Goal: Task Accomplishment & Management: Complete application form

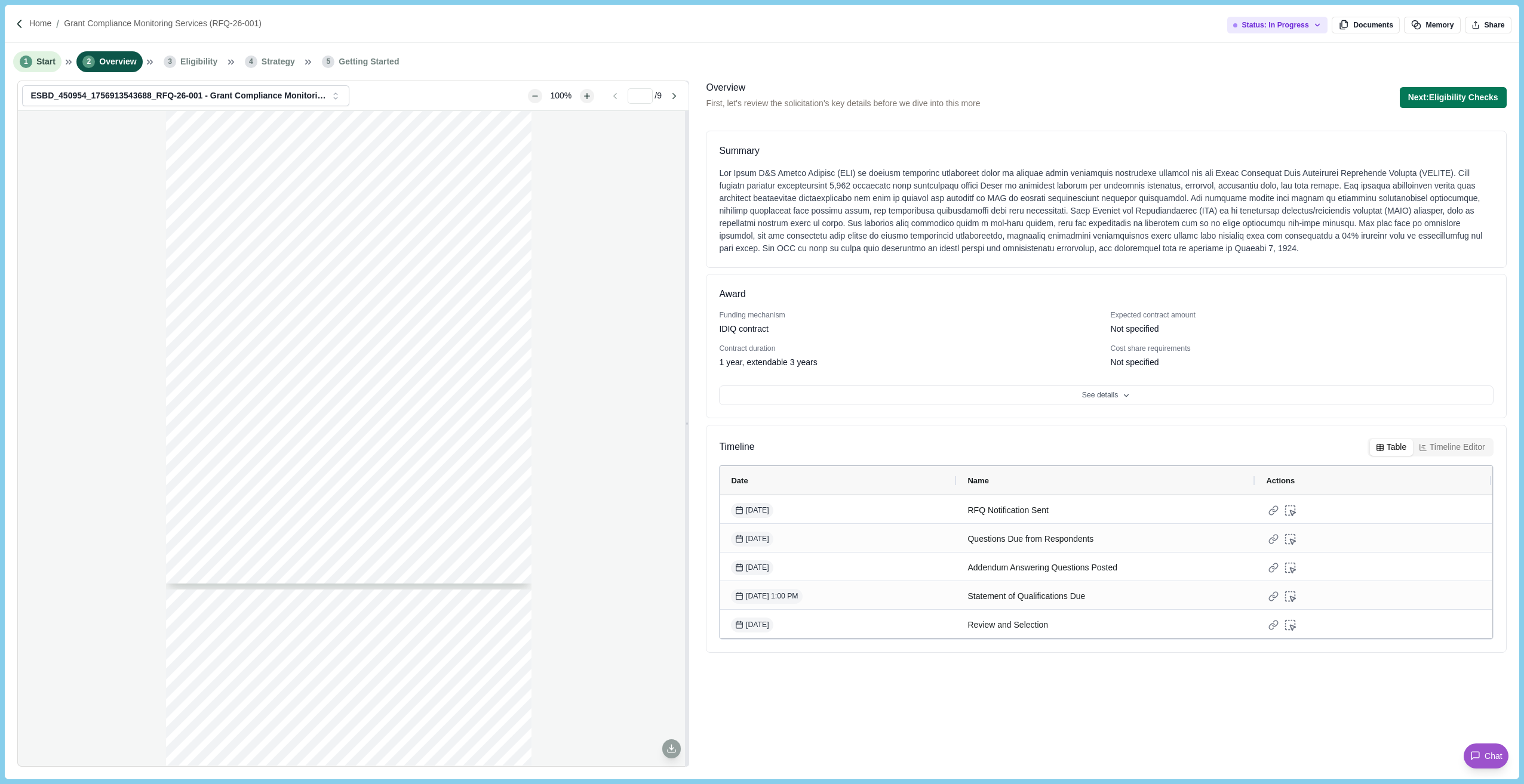
click at [44, 64] on span "Start" at bounding box center [46, 62] width 19 height 13
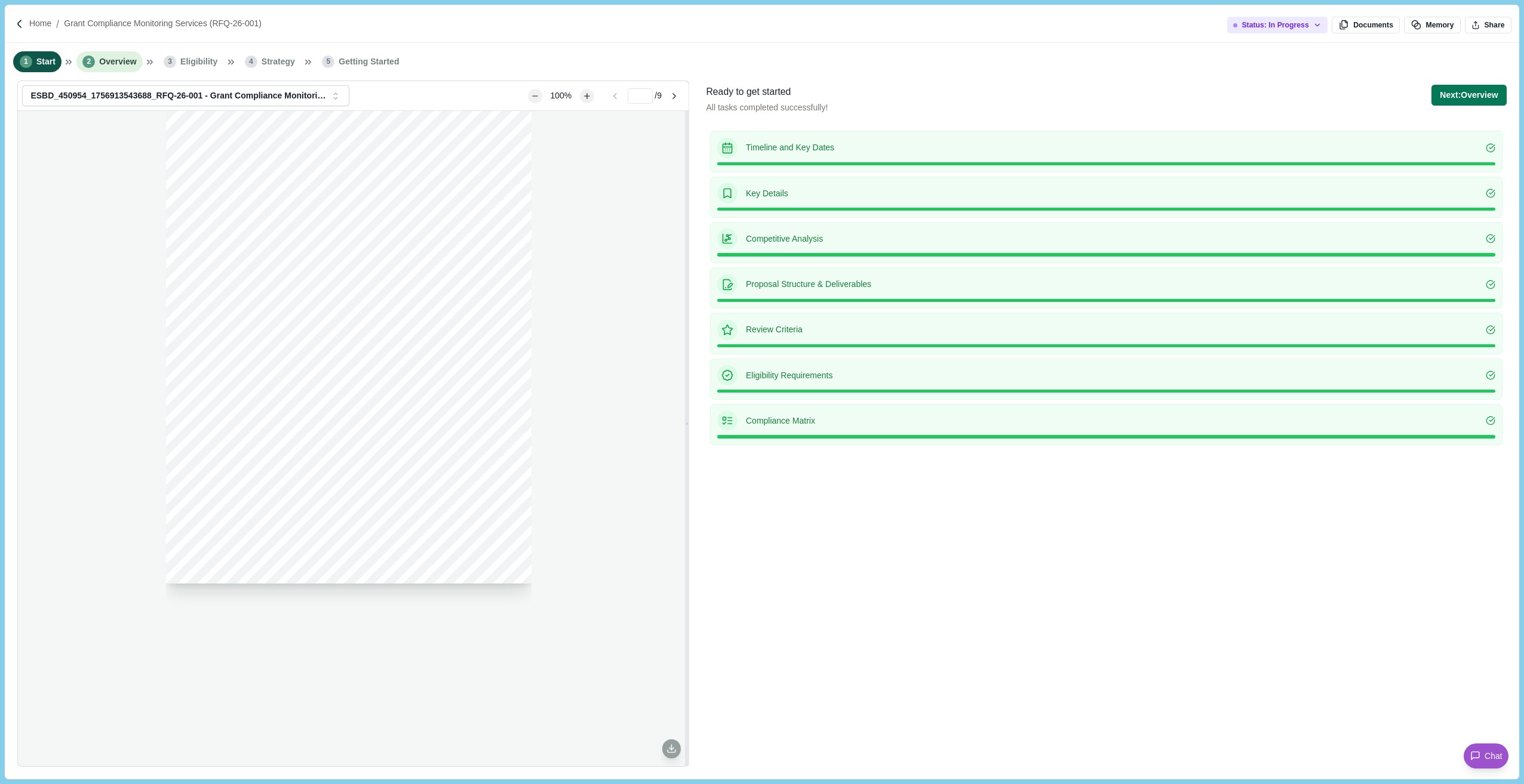
click at [110, 63] on span "Overview" at bounding box center [118, 62] width 37 height 13
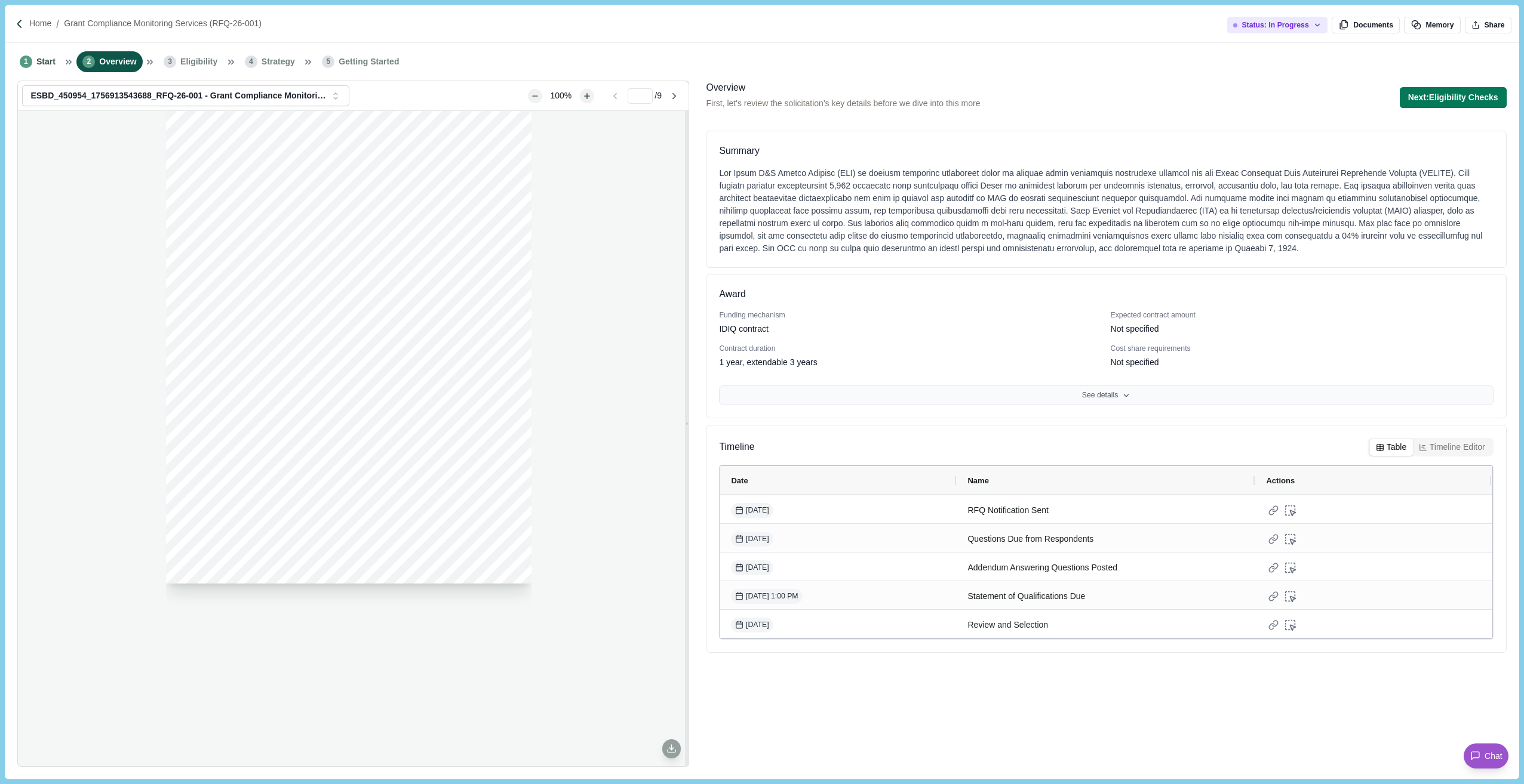
click at [1063, 397] on button "See details" at bounding box center [1106, 396] width 774 height 21
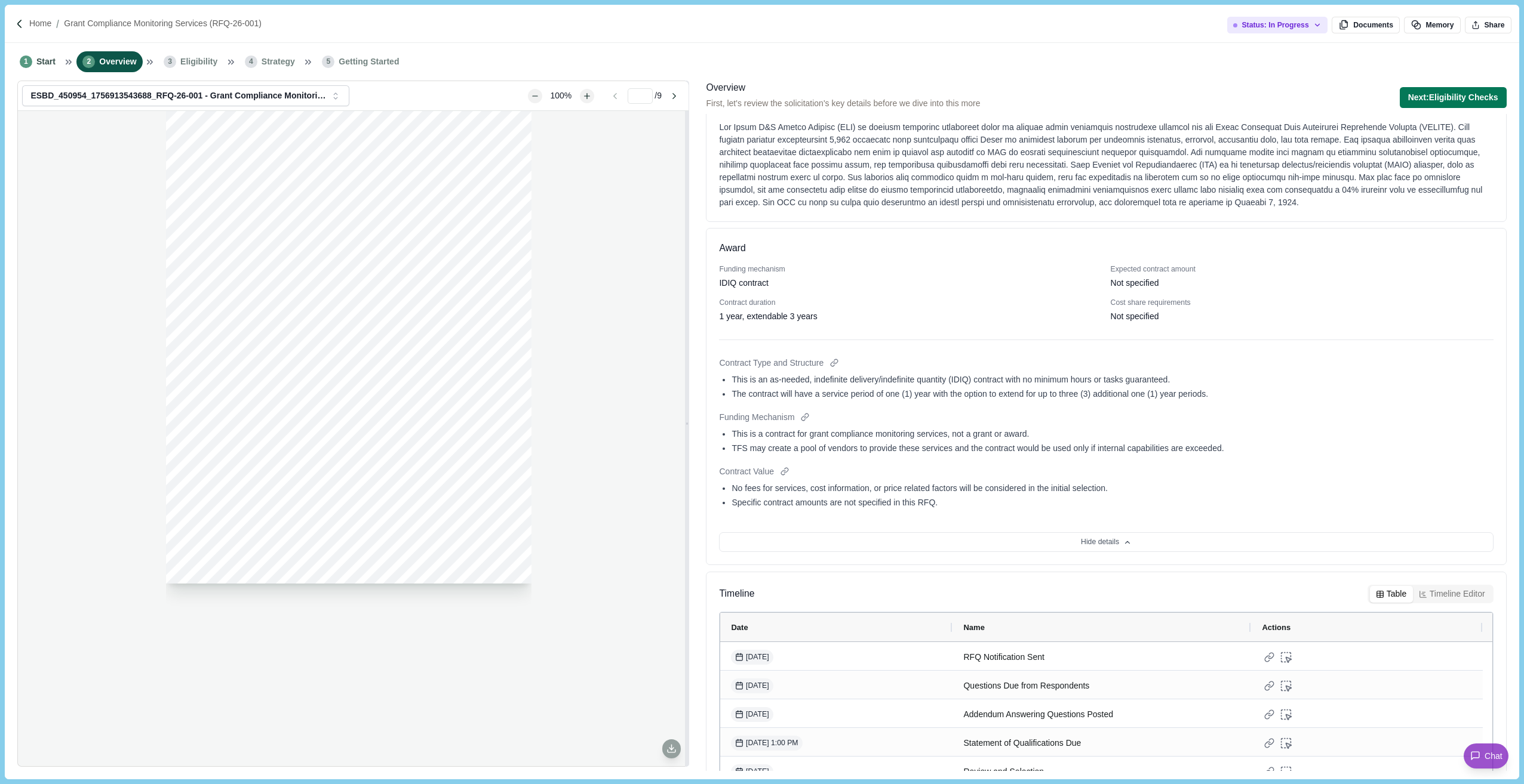
scroll to position [79, 0]
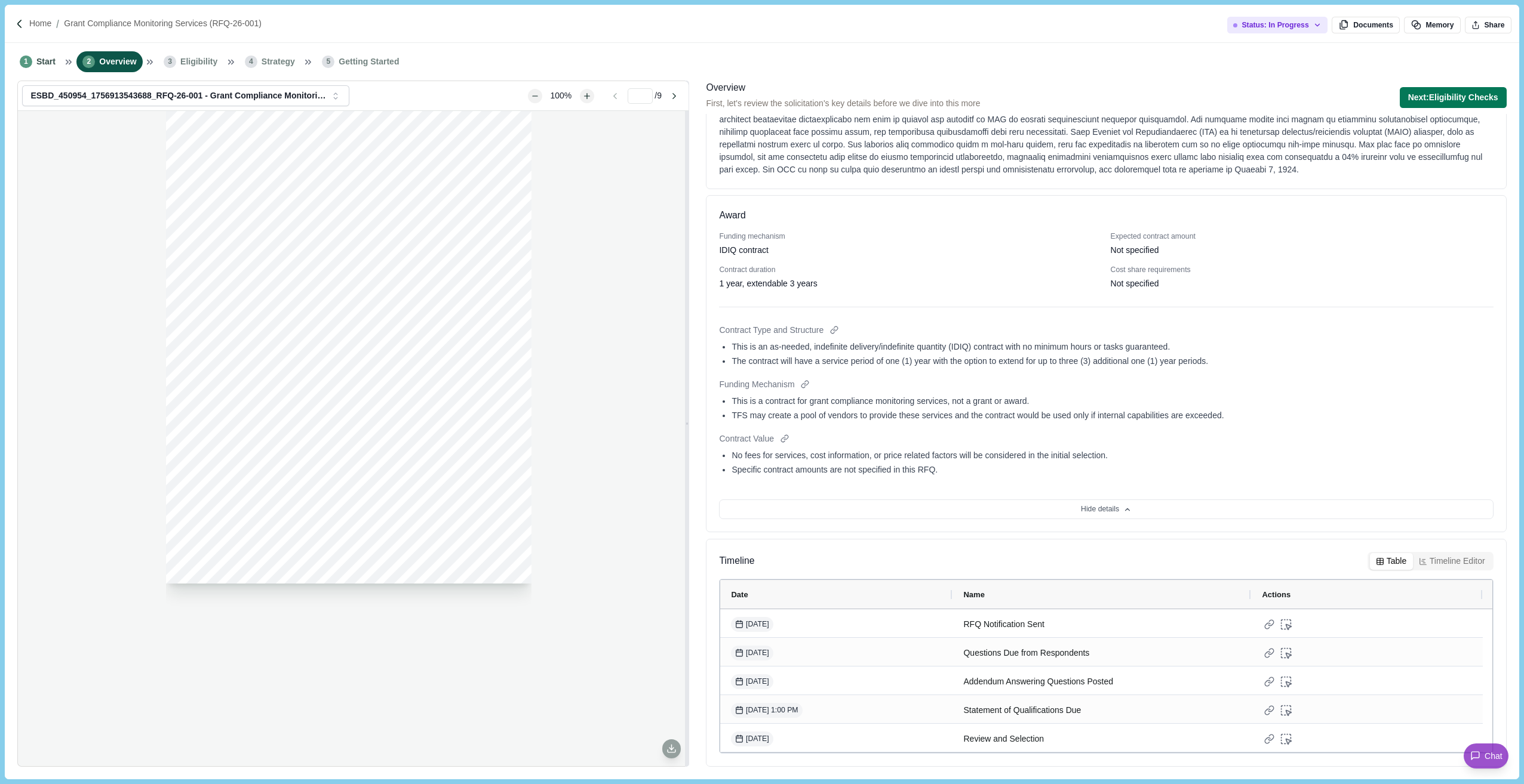
click at [195, 67] on span "Eligibility" at bounding box center [199, 62] width 37 height 13
click at [1171, 92] on button "Next: Eligibility Checks" at bounding box center [1452, 98] width 107 height 21
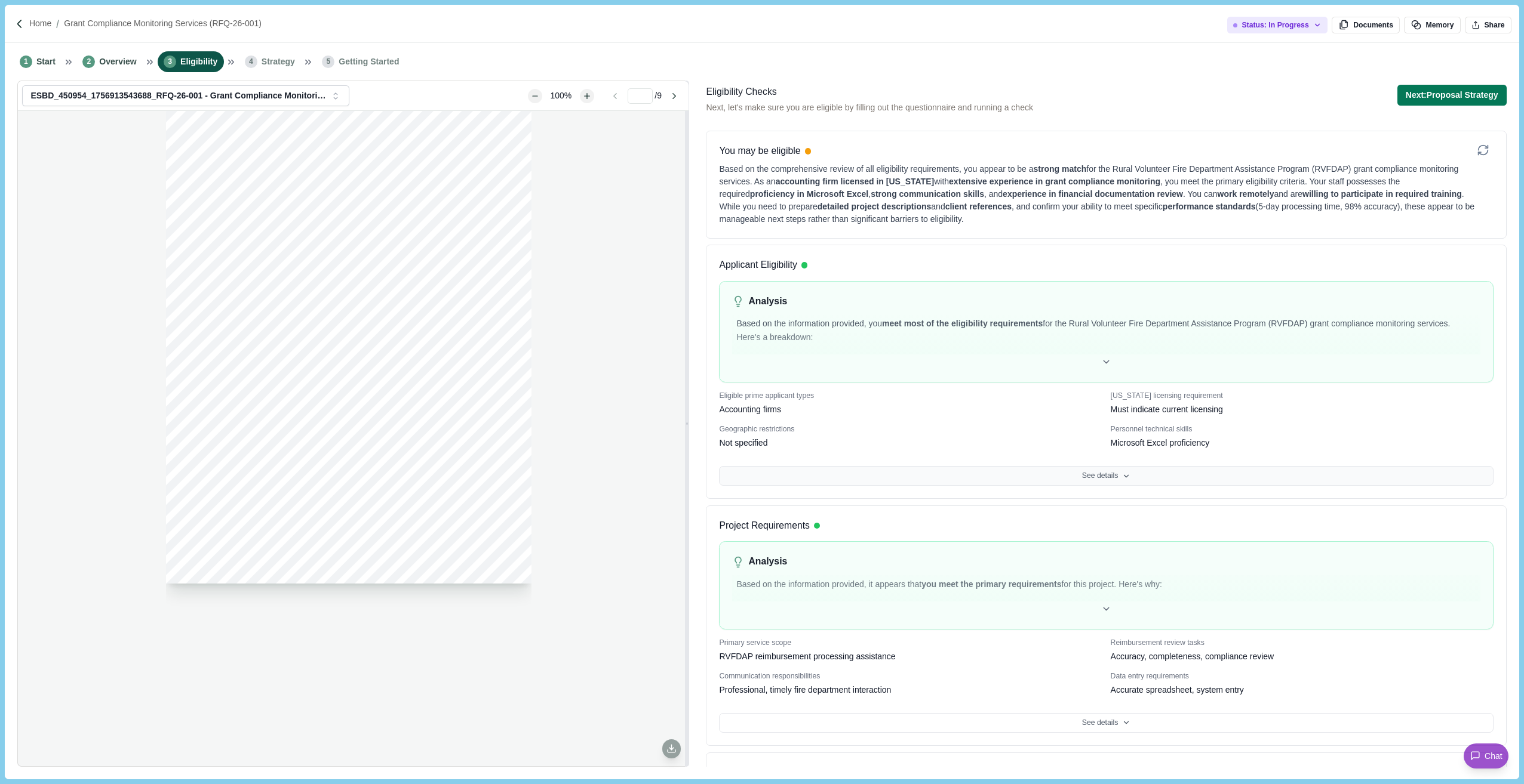
click at [1101, 476] on button "See details" at bounding box center [1106, 477] width 774 height 21
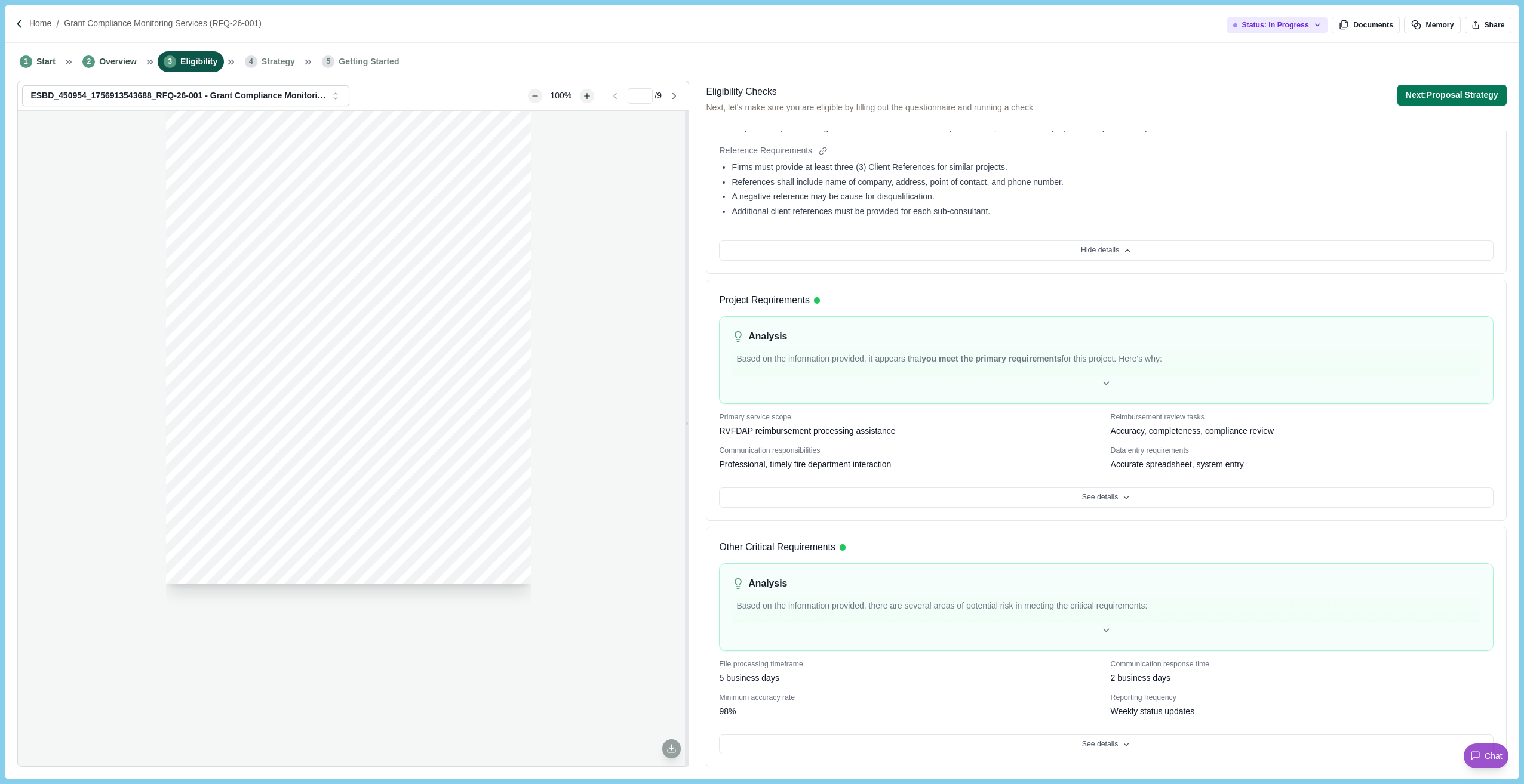
scroll to position [705, 0]
click at [1101, 489] on button "See details" at bounding box center [1106, 497] width 774 height 21
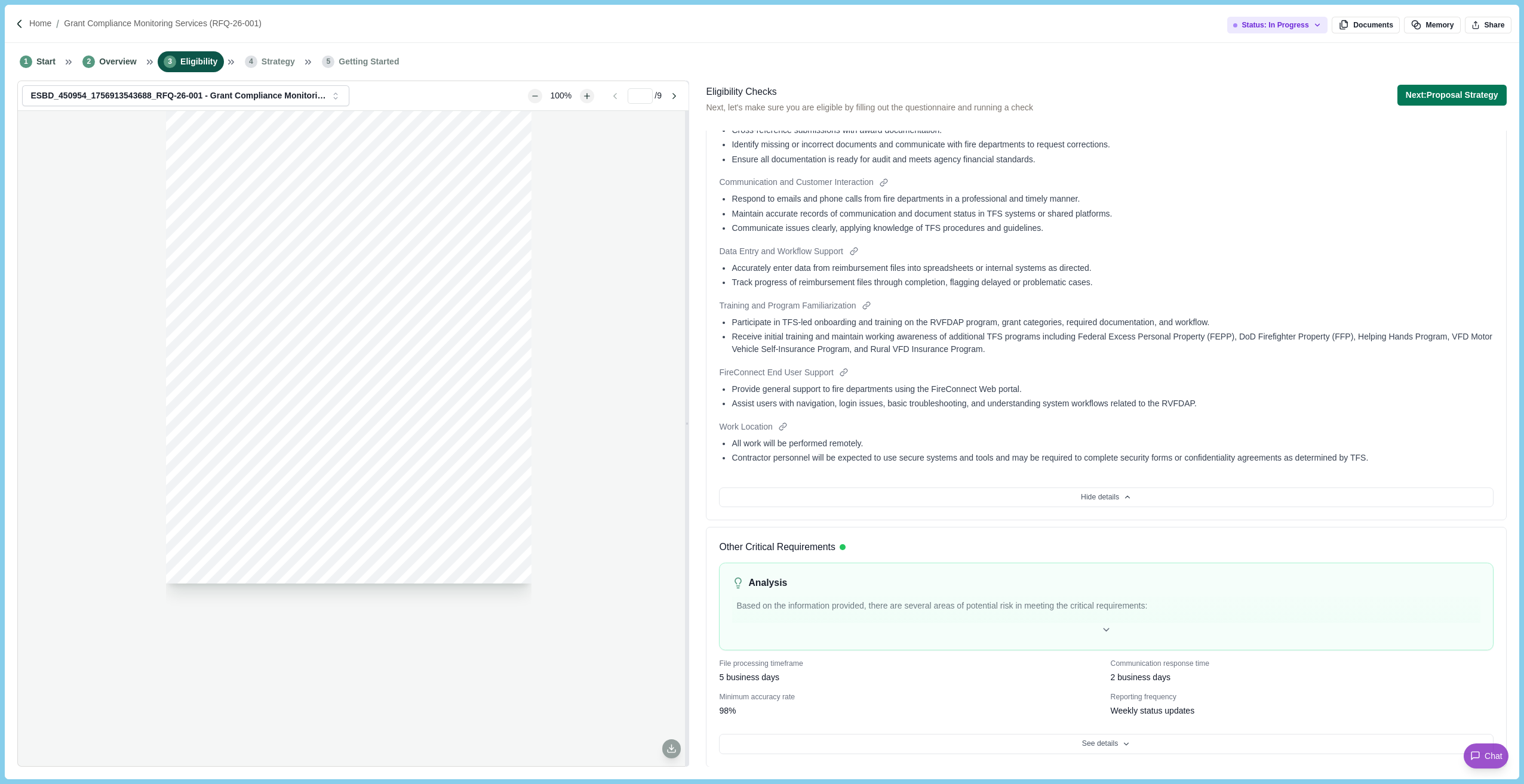
scroll to position [1251, 0]
click at [1095, 540] on button "See details" at bounding box center [1106, 744] width 774 height 21
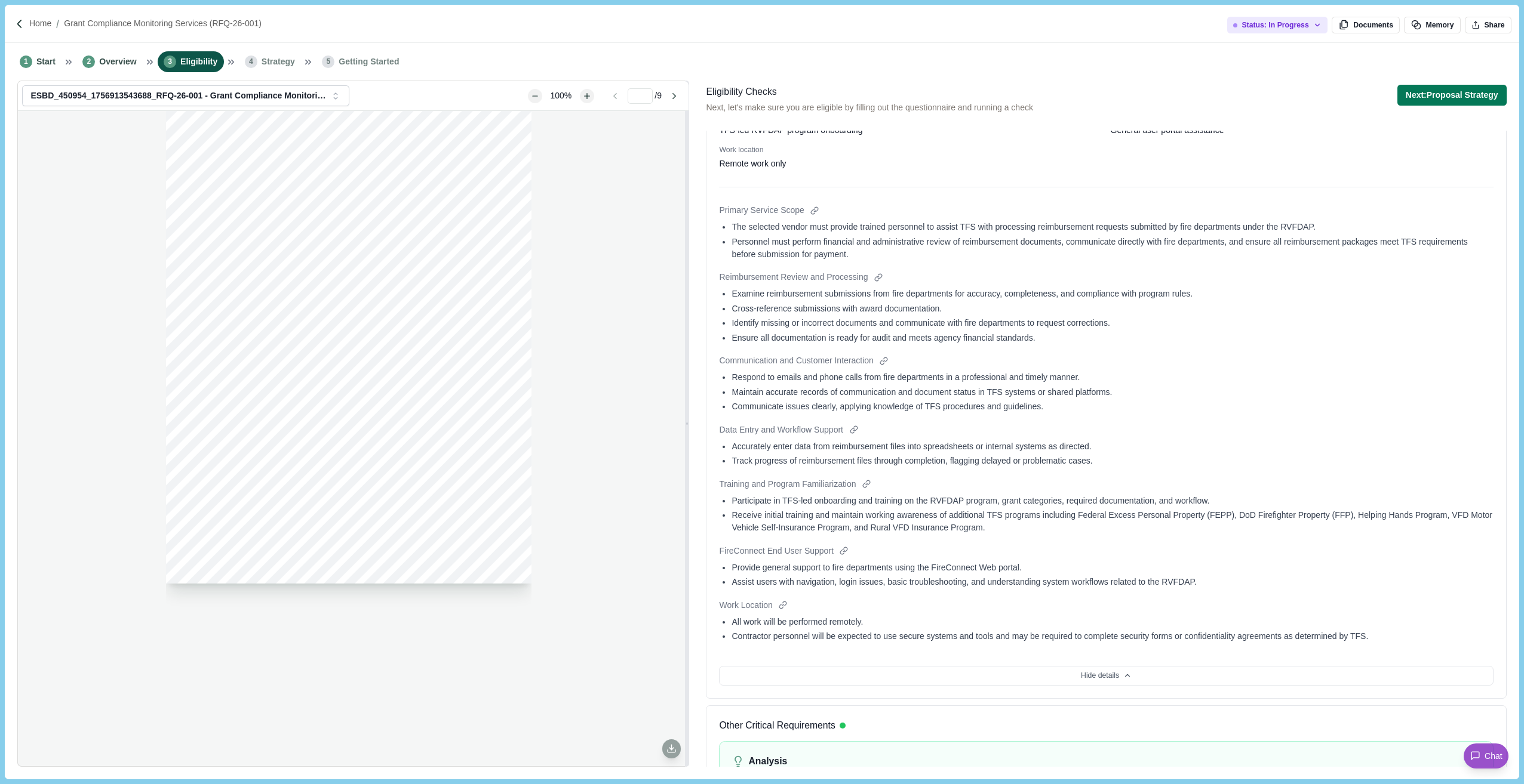
scroll to position [774, 0]
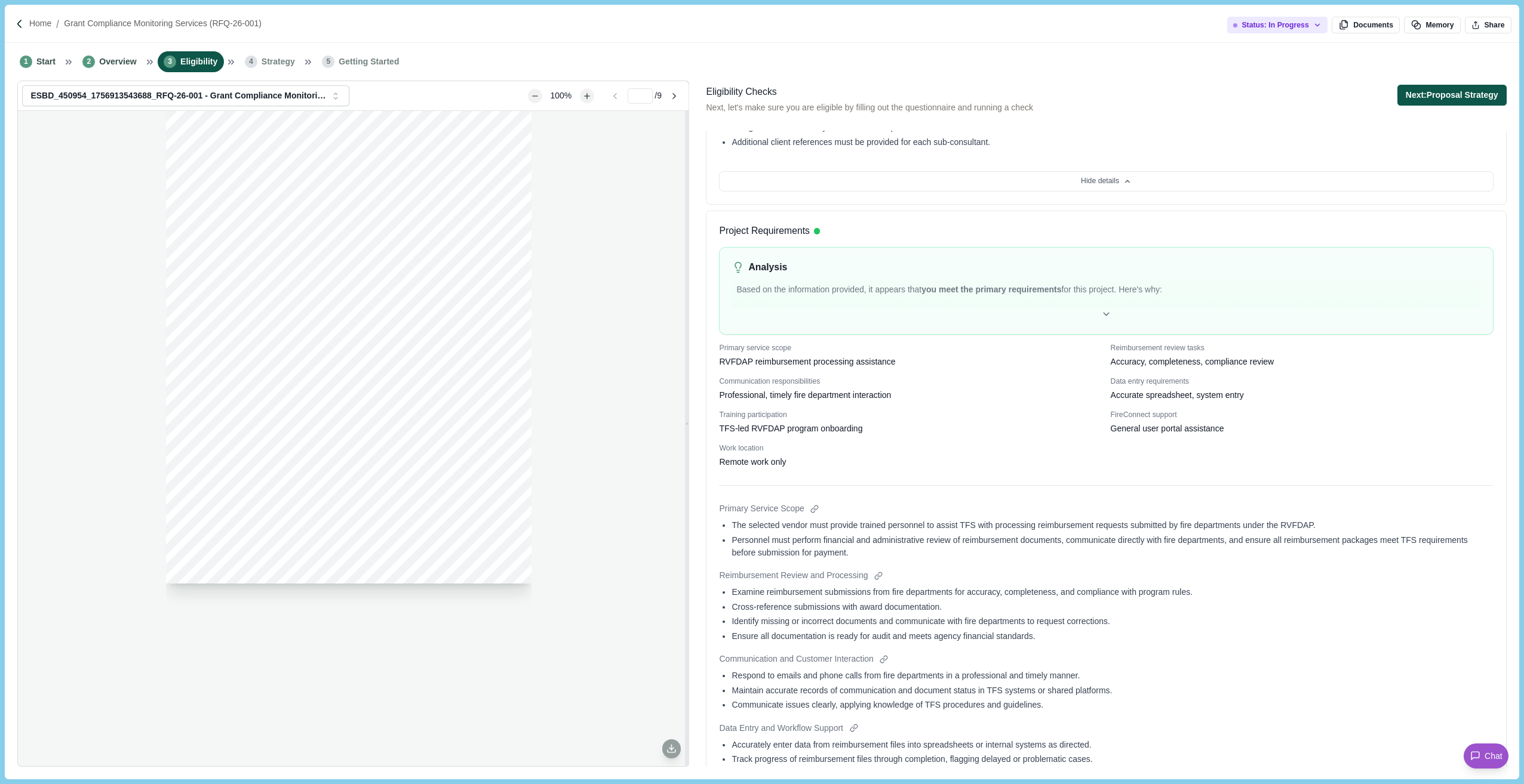
click at [1171, 97] on button "Next: Proposal Strategy" at bounding box center [1452, 95] width 110 height 21
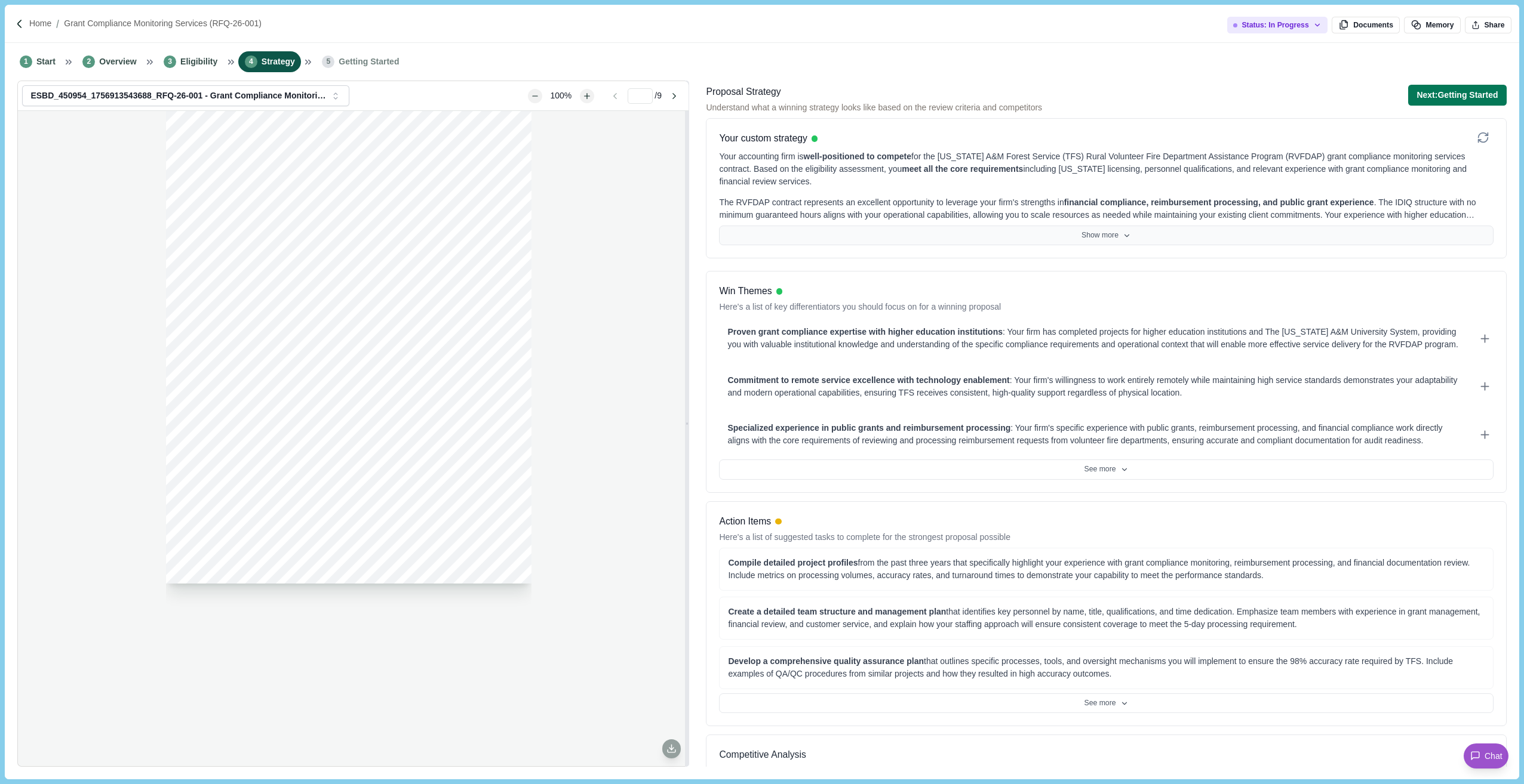
click at [1104, 233] on button "Show more" at bounding box center [1106, 236] width 774 height 21
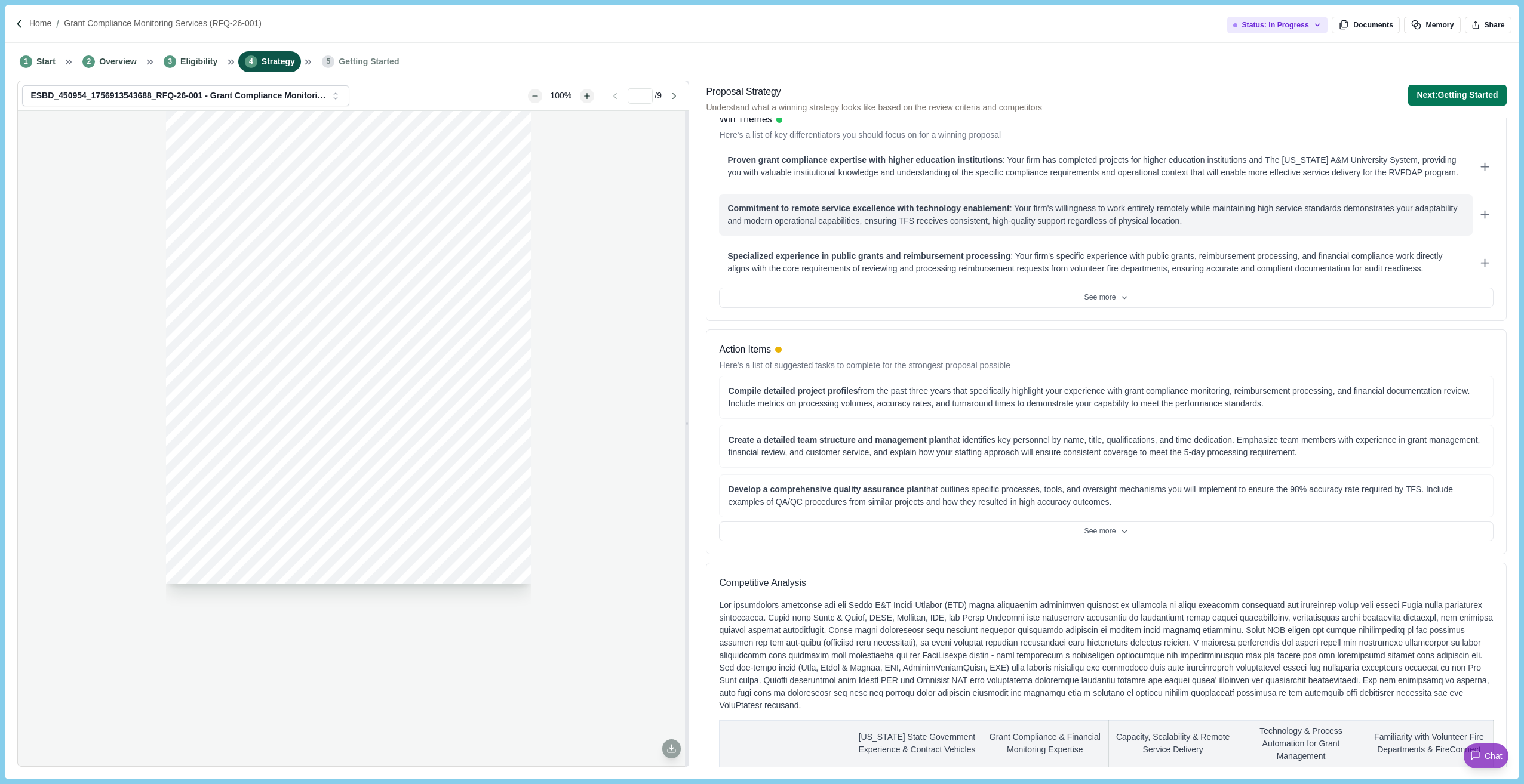
scroll to position [179, 0]
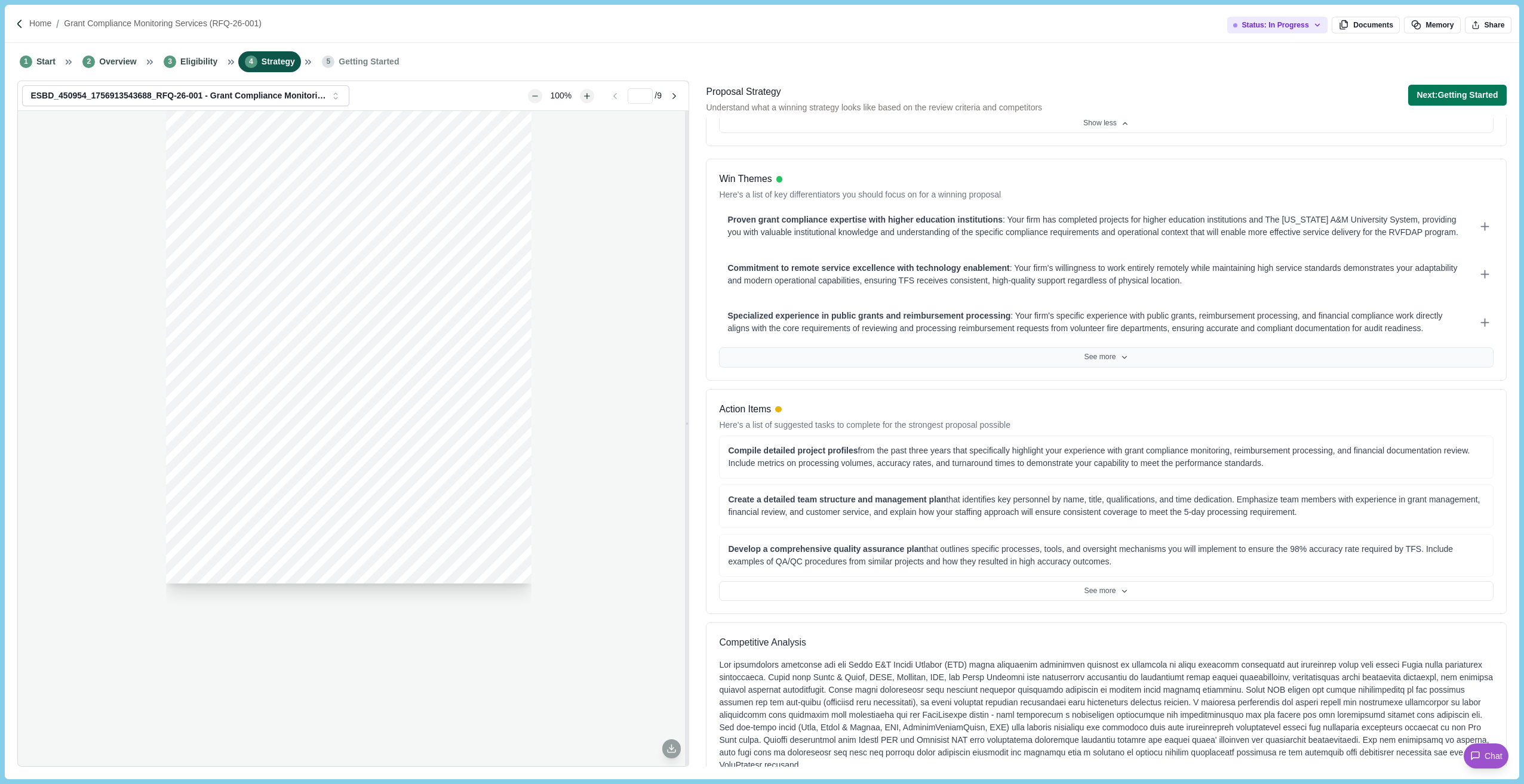
click at [1085, 361] on button "See more" at bounding box center [1106, 357] width 774 height 21
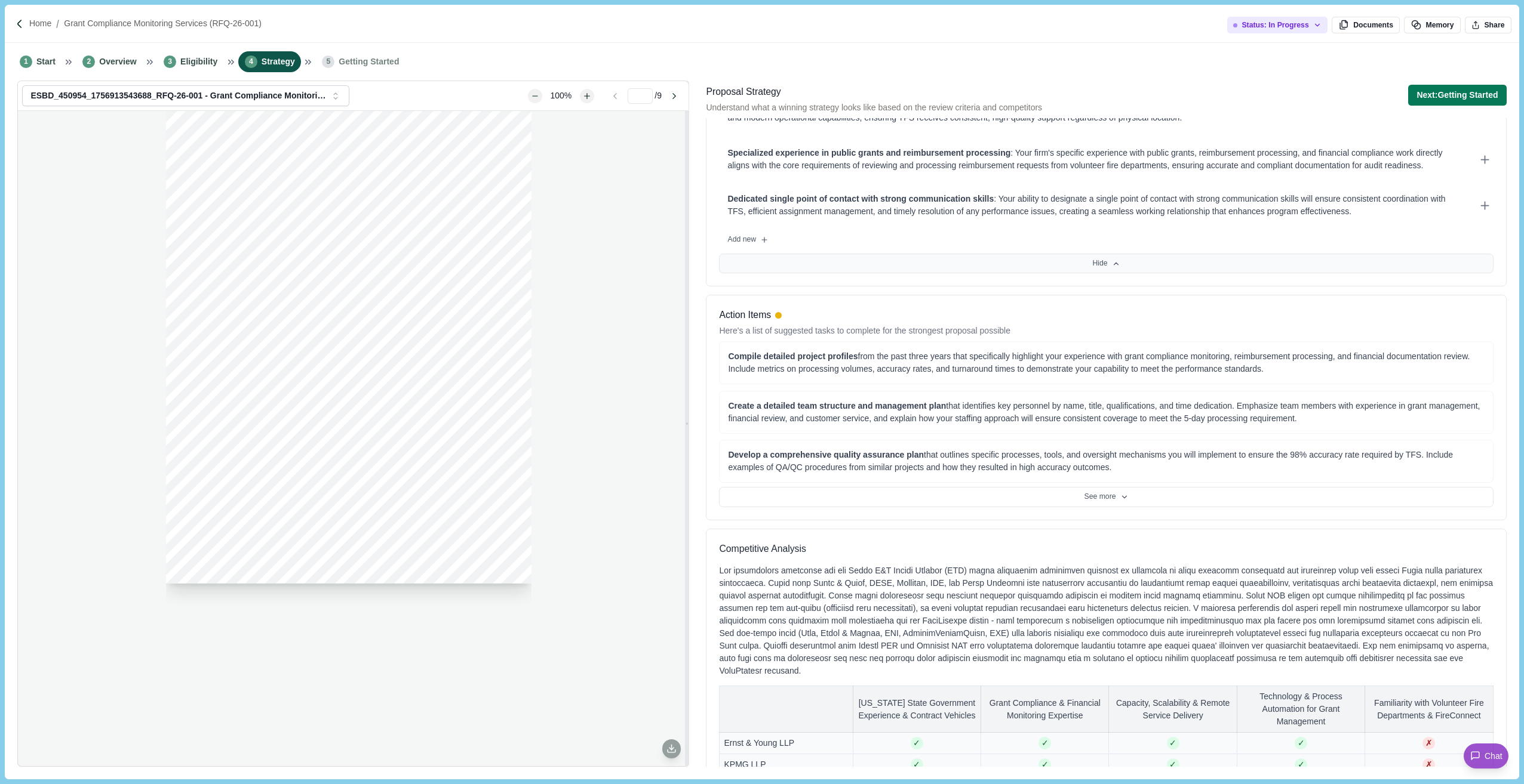
scroll to position [358, 0]
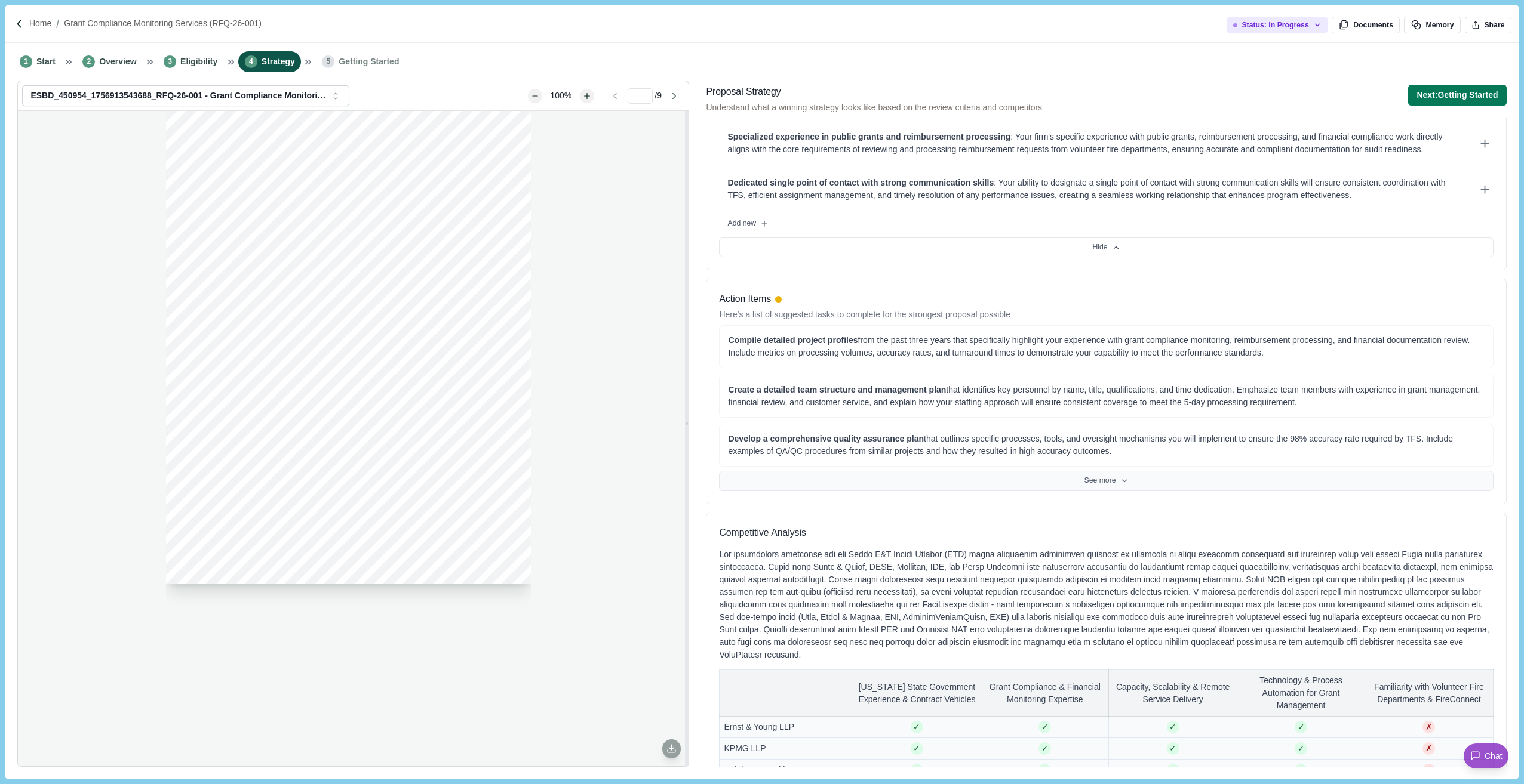
click at [1073, 479] on button "See more" at bounding box center [1106, 481] width 774 height 21
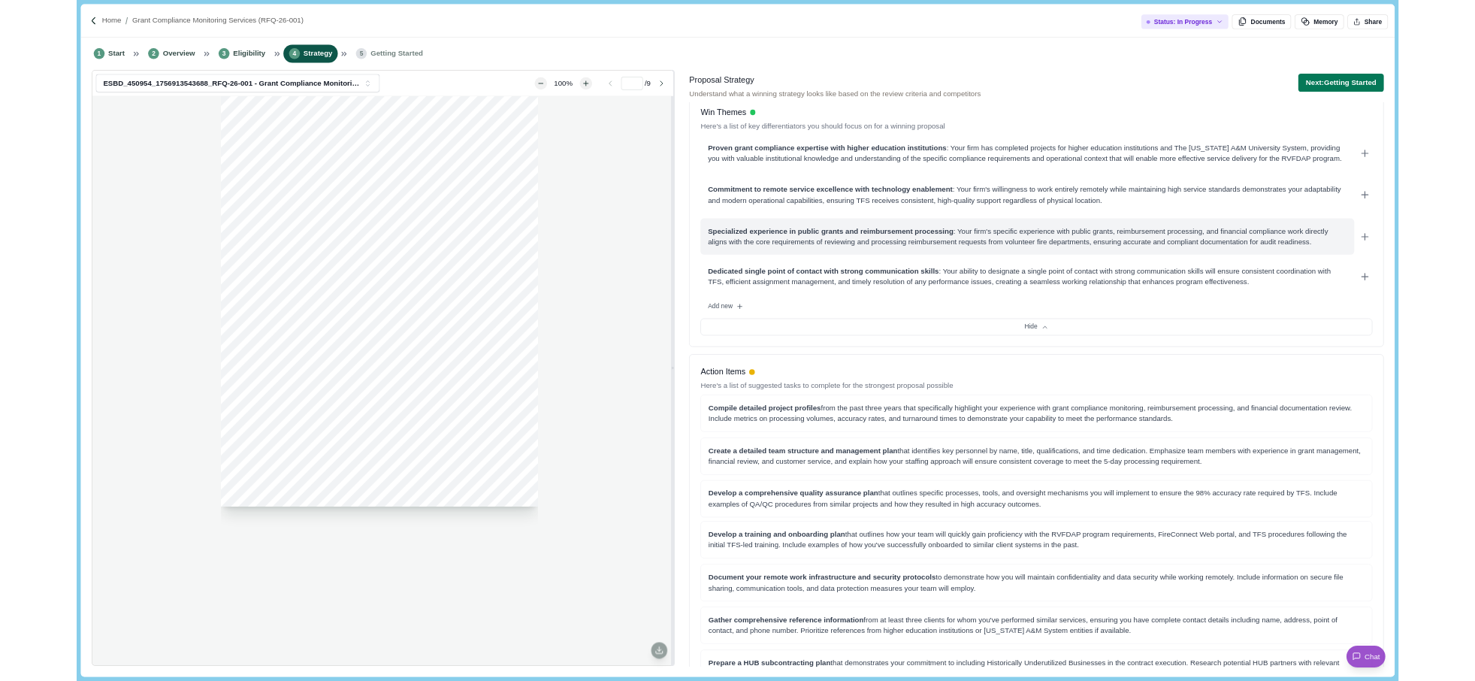
scroll to position [0, 0]
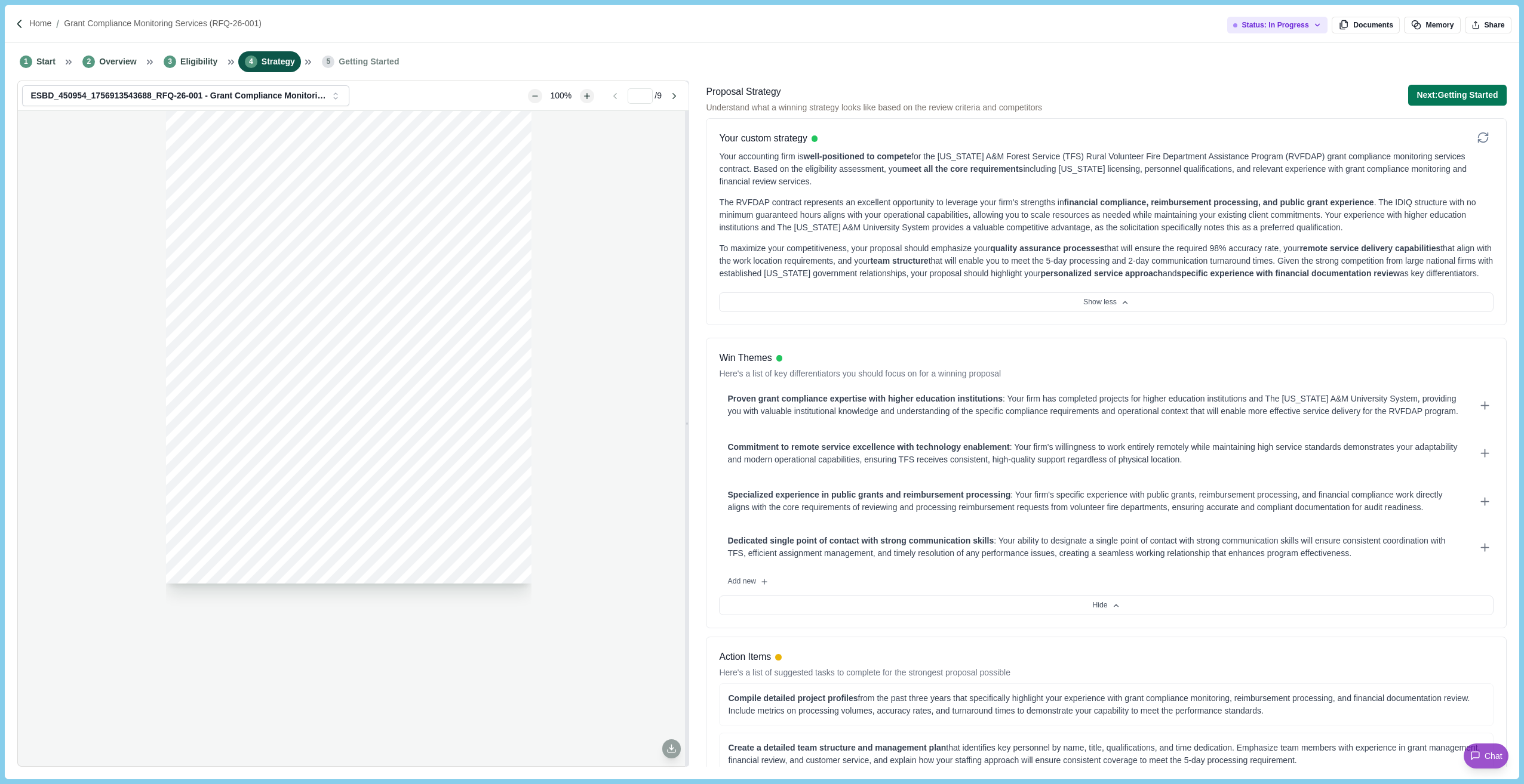
click at [120, 540] on div "Page 1 of 9 [US_STATE] A&M FOREST SERVICE Request For Qualifications RFQ-26-001…" at bounding box center [354, 438] width 671 height 655
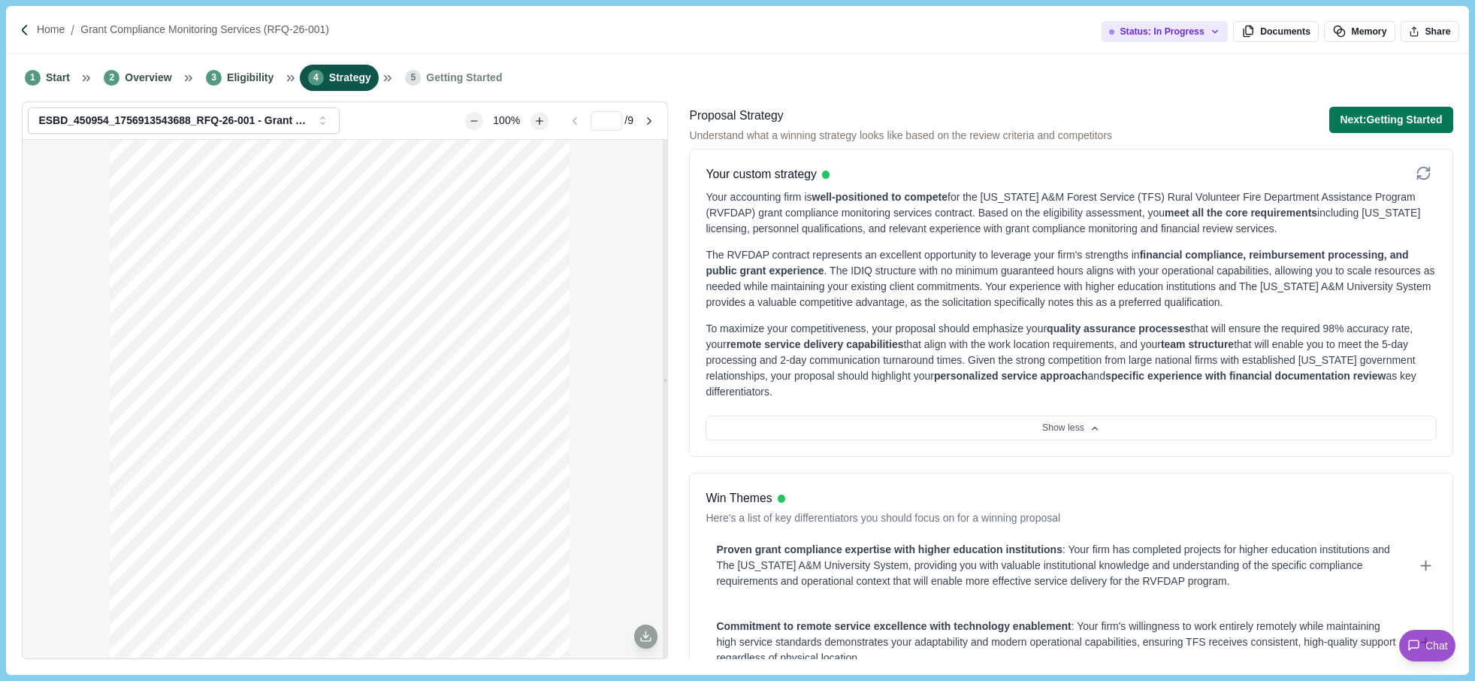
drag, startPoint x: 89, startPoint y: 198, endPoint x: 97, endPoint y: 198, distance: 8.3
click at [89, 198] on div "Page 1 of 9 [US_STATE] A&M FOREST SERVICE Request For Qualifications RFQ-26-001…" at bounding box center [345, 399] width 645 height 518
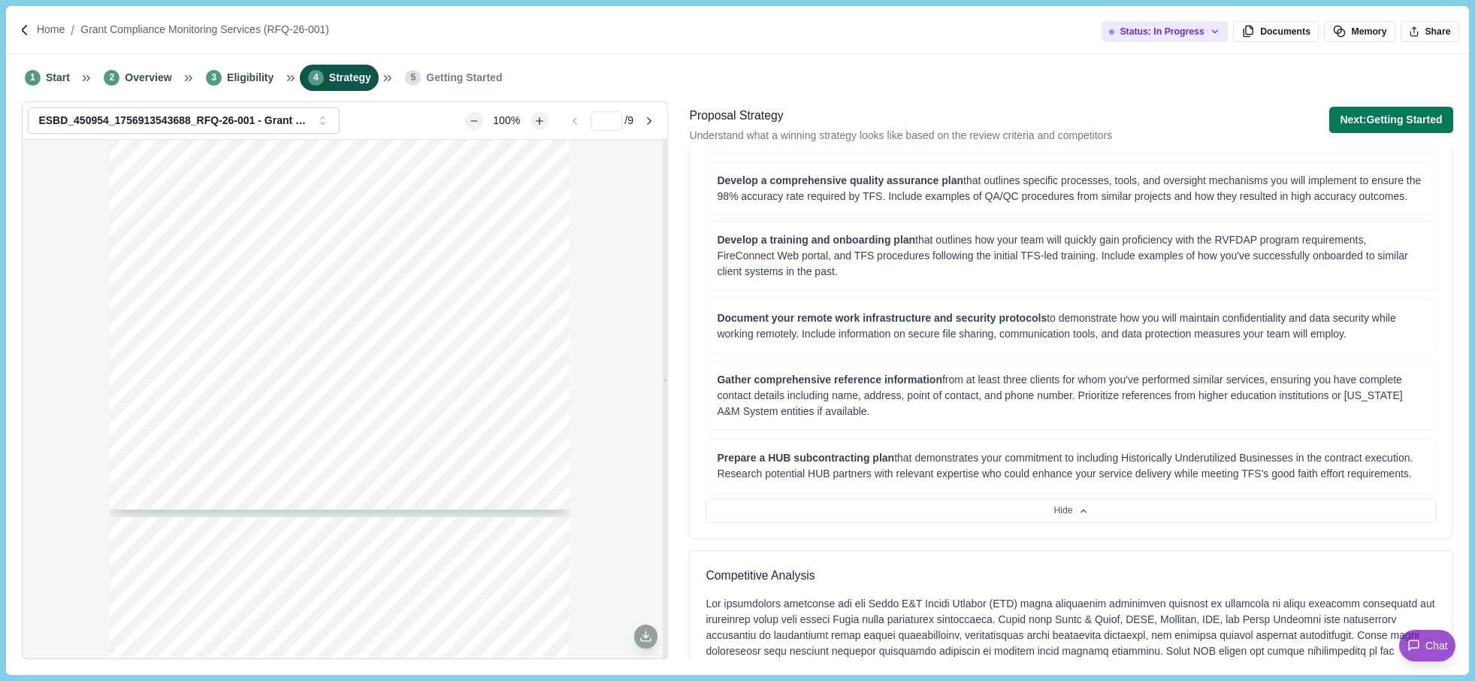
scroll to position [977, 0]
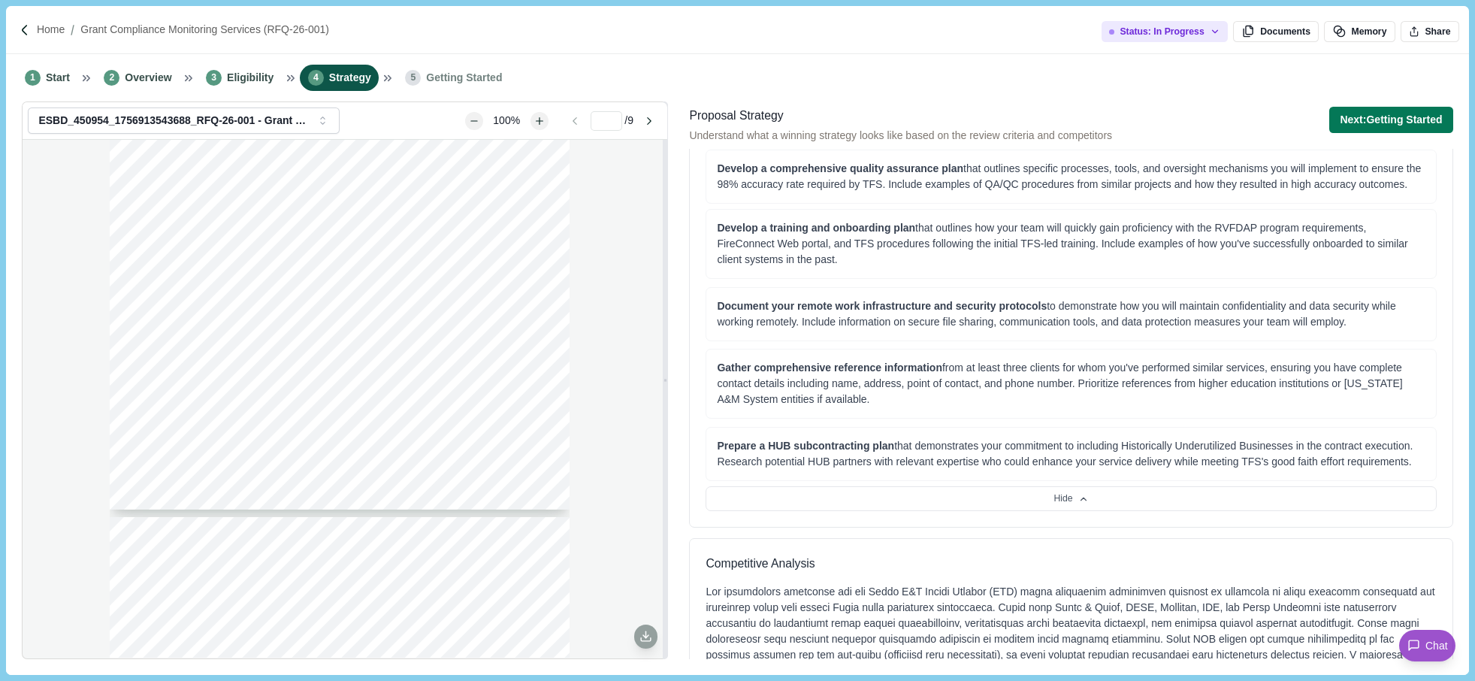
click at [91, 336] on div "Page 1 of 9 [US_STATE] A&M FOREST SERVICE Request For Qualifications RFQ-26-001…" at bounding box center [345, 399] width 645 height 518
click at [249, 89] on li "3 Eligibility" at bounding box center [239, 78] width 83 height 26
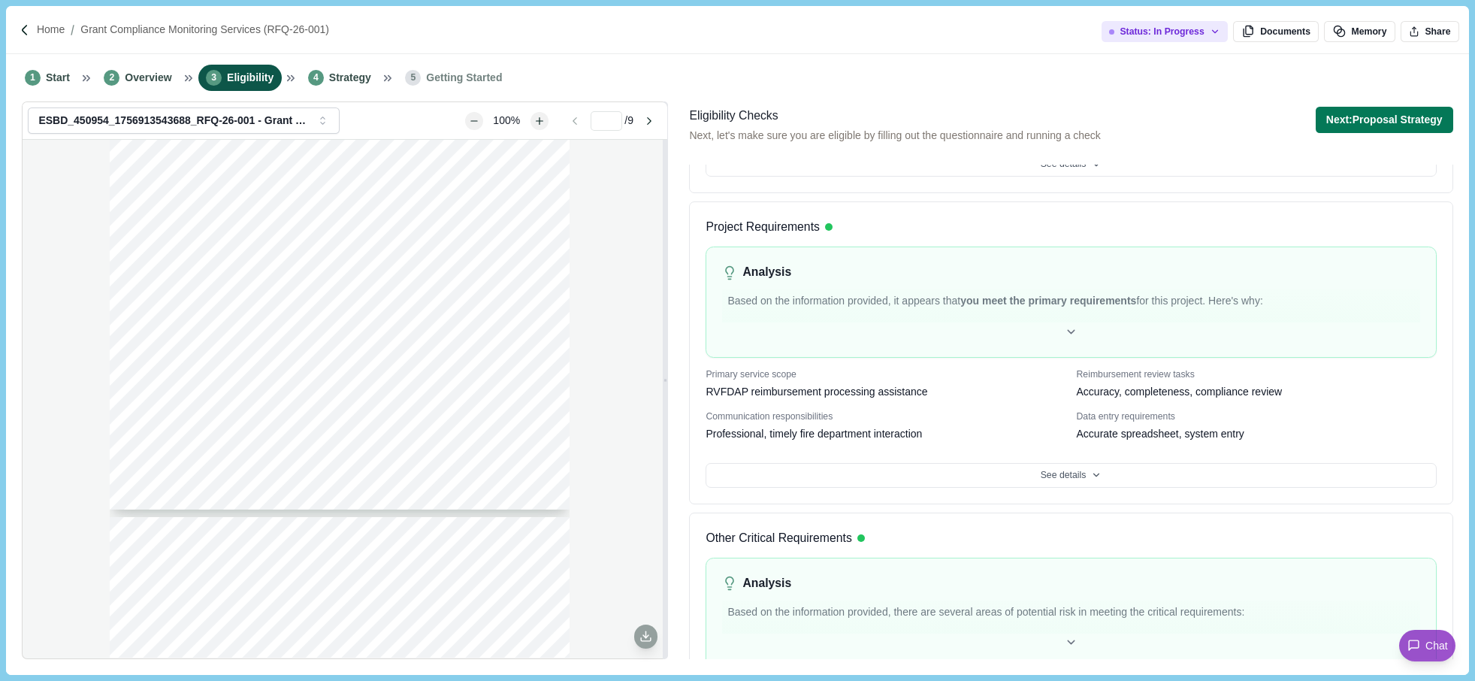
scroll to position [607, 0]
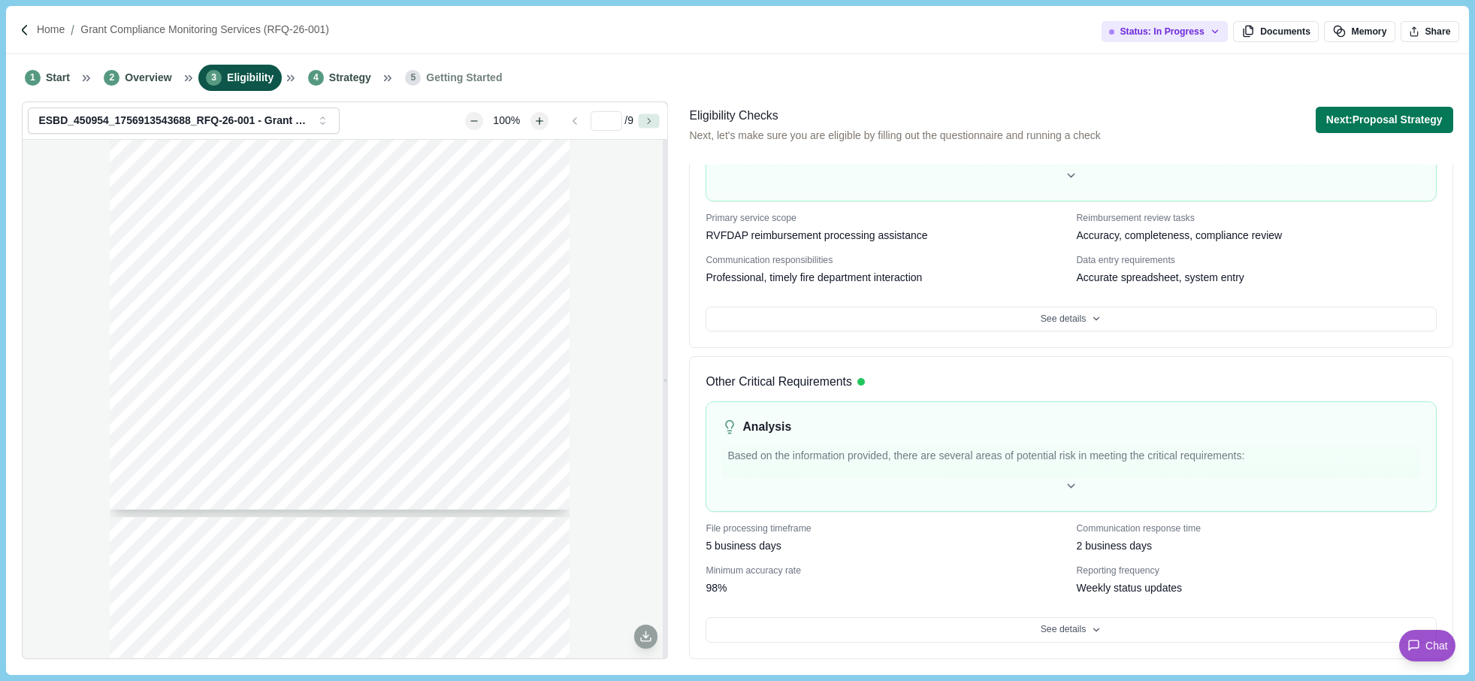
drag, startPoint x: 336, startPoint y: 80, endPoint x: 660, endPoint y: 126, distance: 327.2
click at [336, 80] on span "Strategy" at bounding box center [350, 78] width 42 height 16
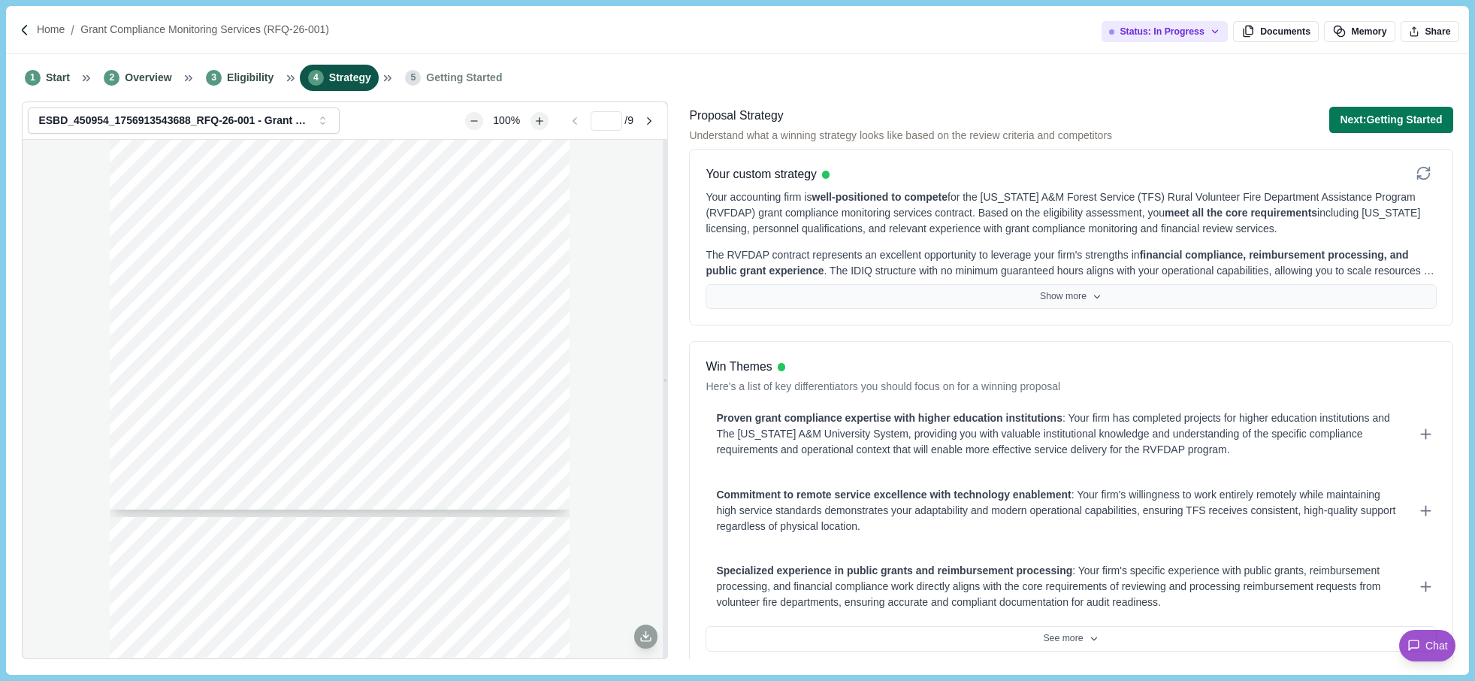
click at [1042, 302] on button "Show more" at bounding box center [1071, 297] width 730 height 26
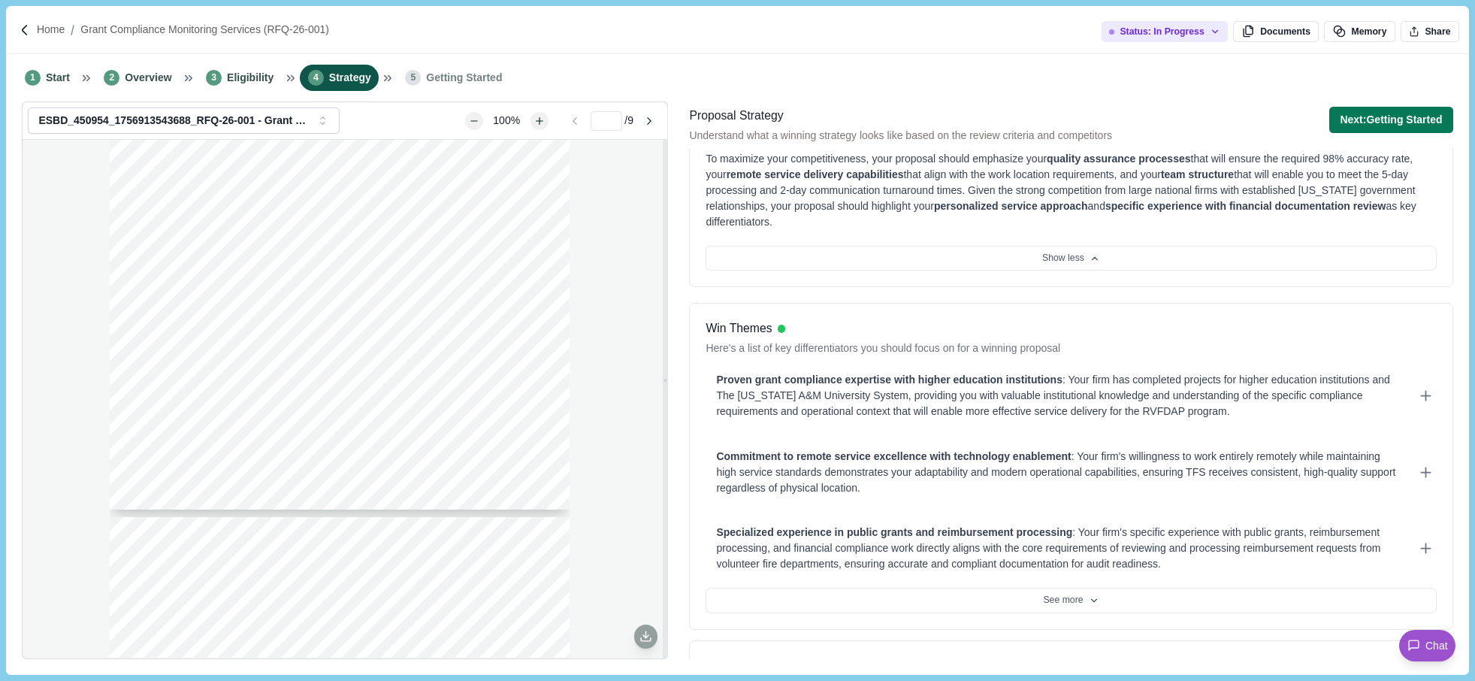
scroll to position [301, 0]
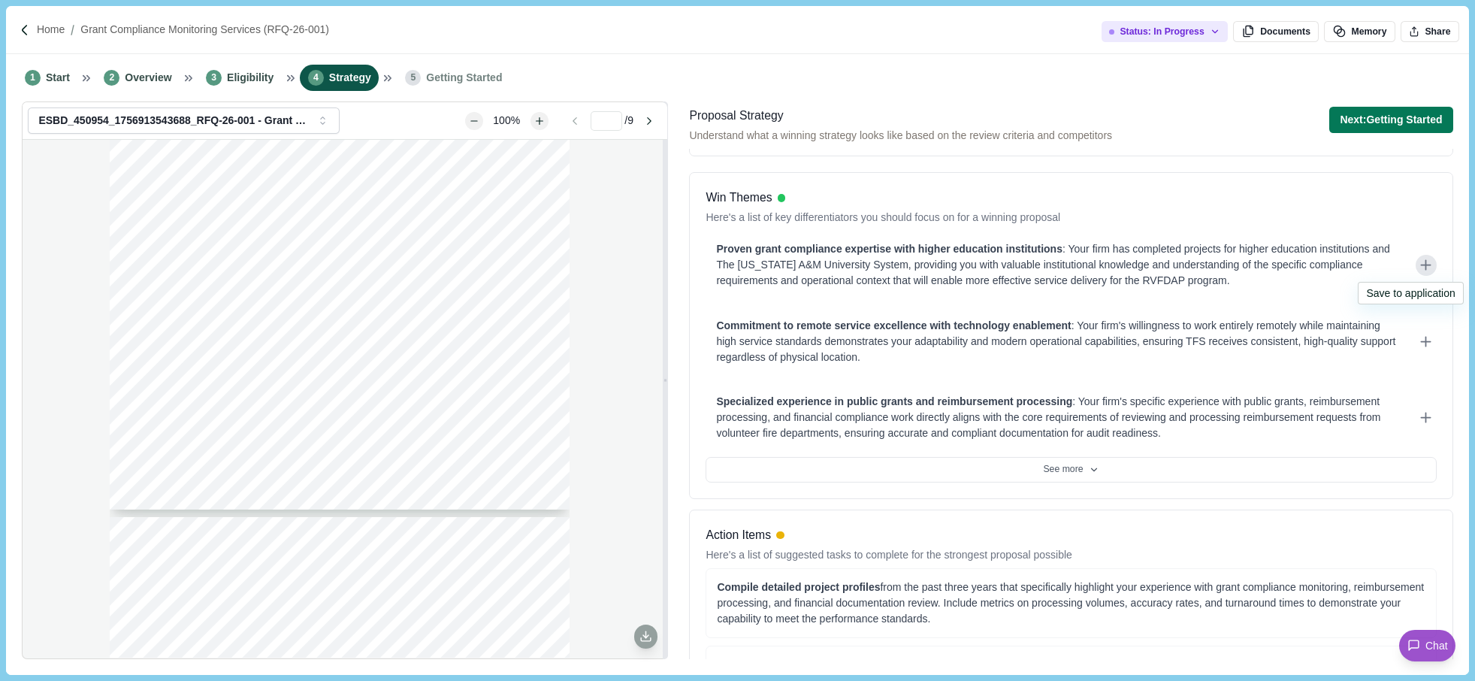
click at [1418, 270] on icon at bounding box center [1426, 265] width 16 height 16
click at [1416, 340] on button at bounding box center [1426, 341] width 21 height 21
click at [1418, 422] on icon at bounding box center [1426, 418] width 16 height 16
click at [1250, 478] on button "See more" at bounding box center [1071, 470] width 730 height 26
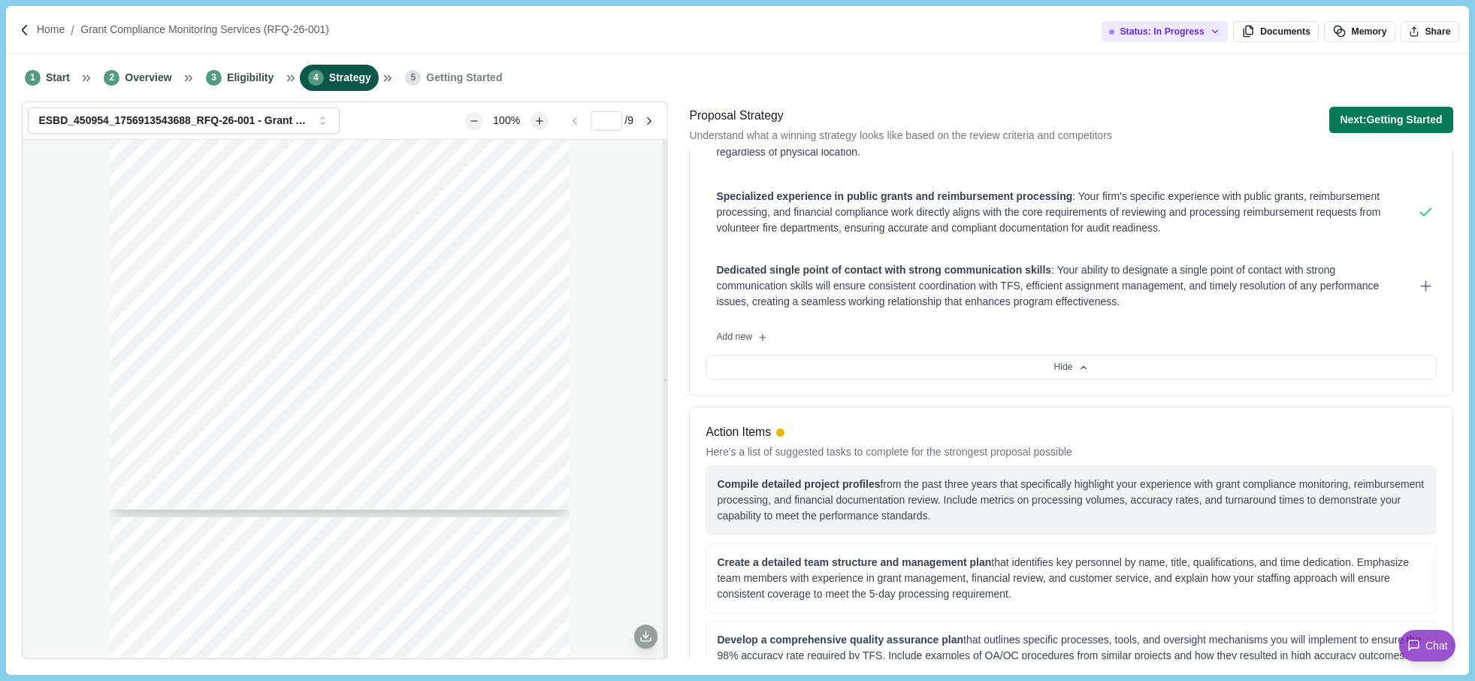
scroll to position [526, 0]
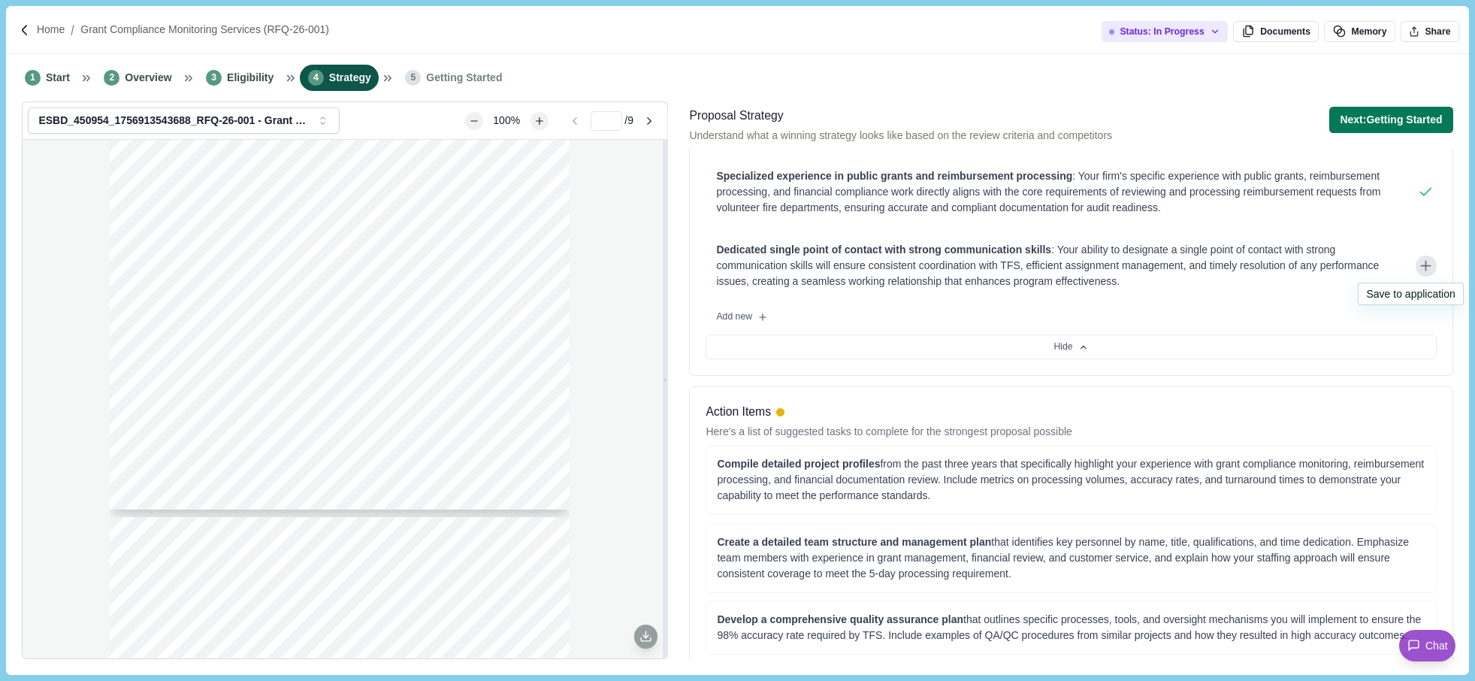
click at [1418, 270] on icon at bounding box center [1426, 266] width 16 height 16
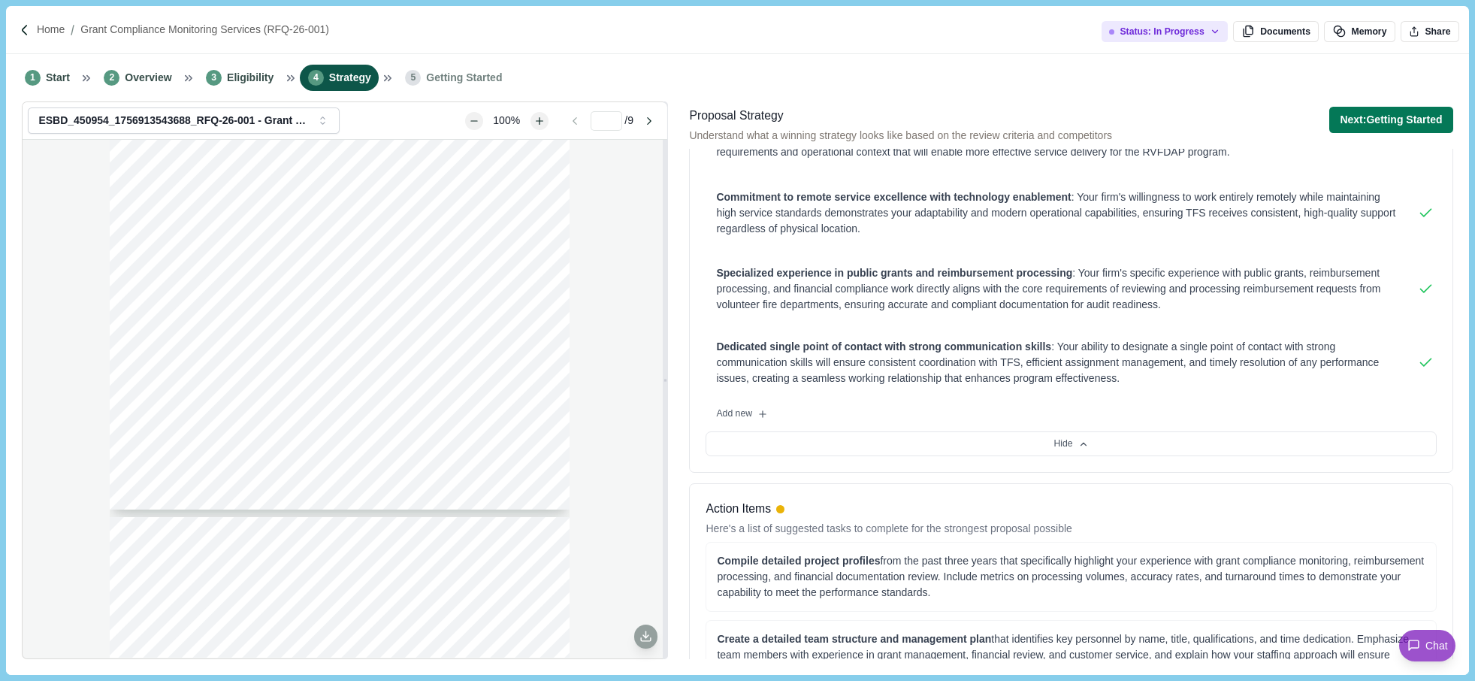
scroll to position [301, 0]
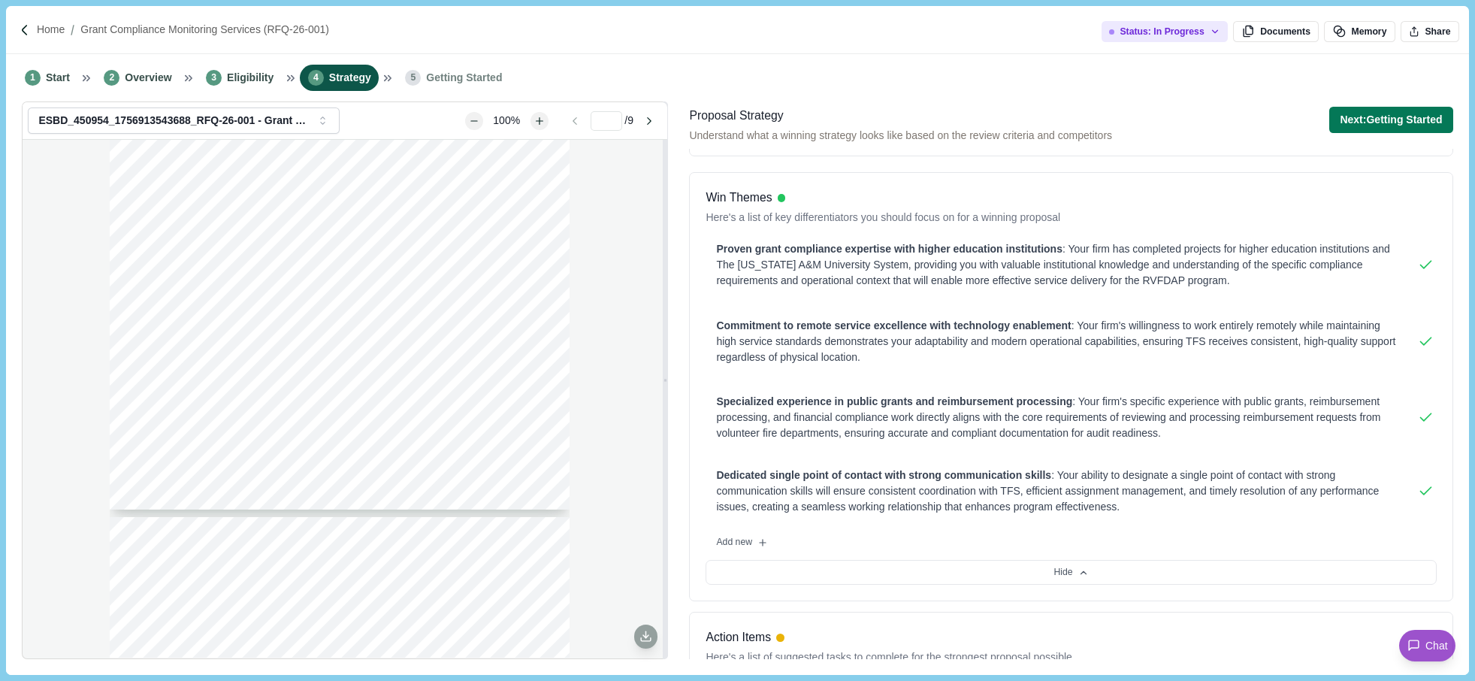
drag, startPoint x: 724, startPoint y: 253, endPoint x: 1225, endPoint y: 198, distance: 503.5
click at [1157, 200] on div "Win Themes Here's a list of key differentiators you should focus on for a winni…" at bounding box center [1071, 207] width 730 height 37
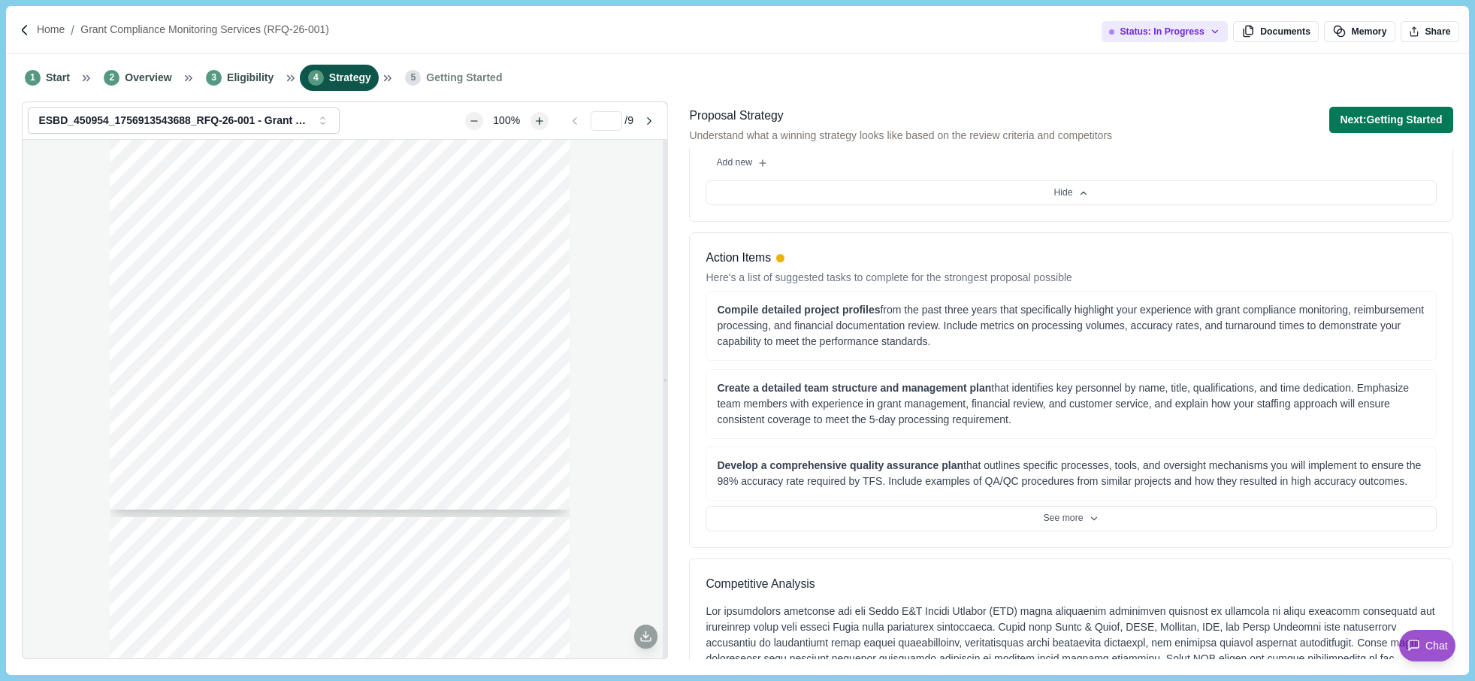
scroll to position [676, 0]
click at [1090, 515] on button "See more" at bounding box center [1071, 522] width 730 height 26
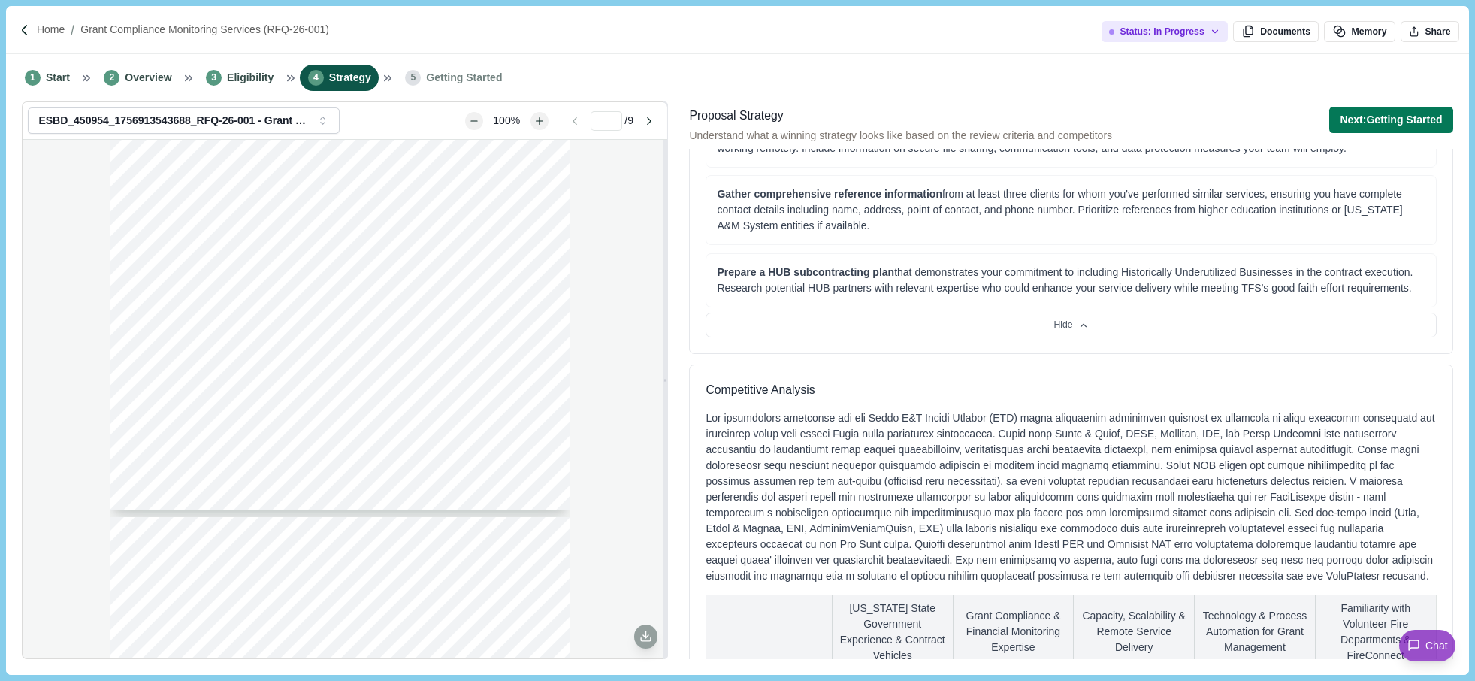
scroll to position [970, 0]
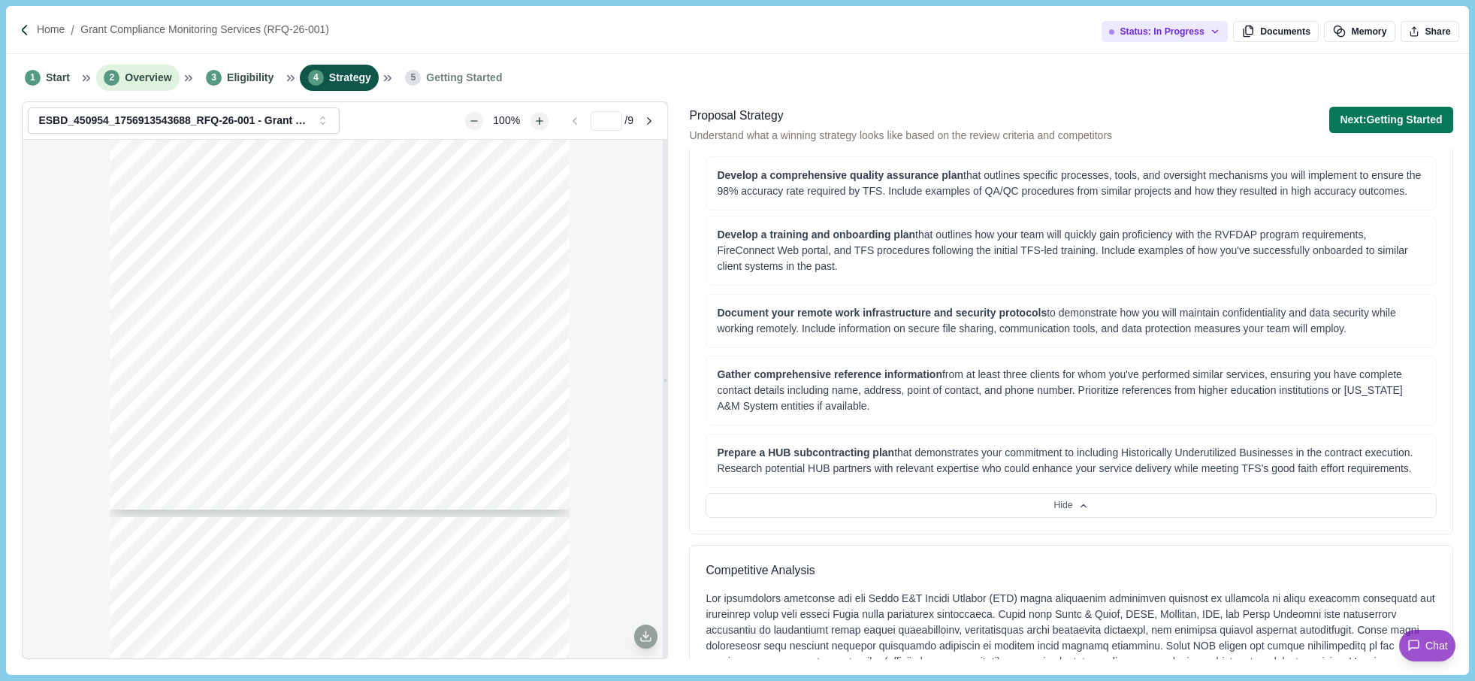
click at [140, 78] on span "Overview" at bounding box center [148, 78] width 47 height 16
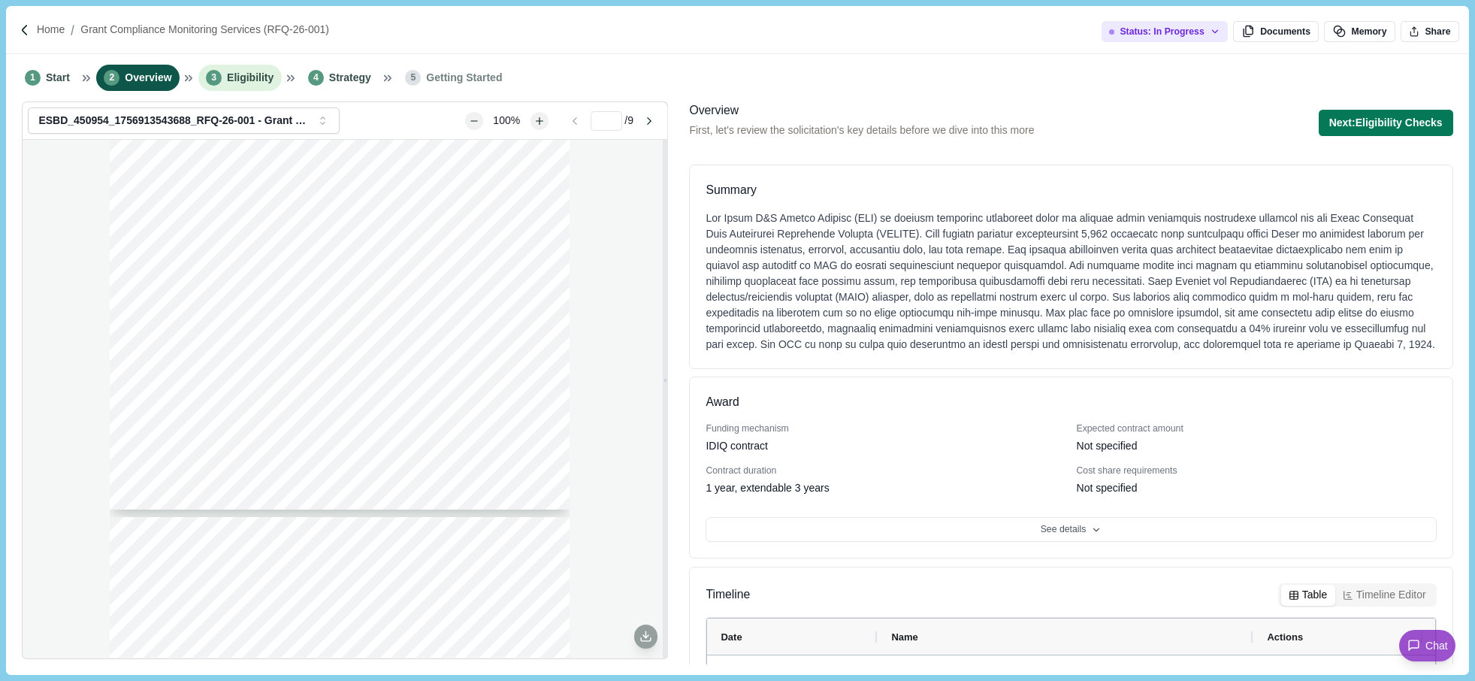
click at [229, 79] on span "Eligibility" at bounding box center [250, 78] width 47 height 16
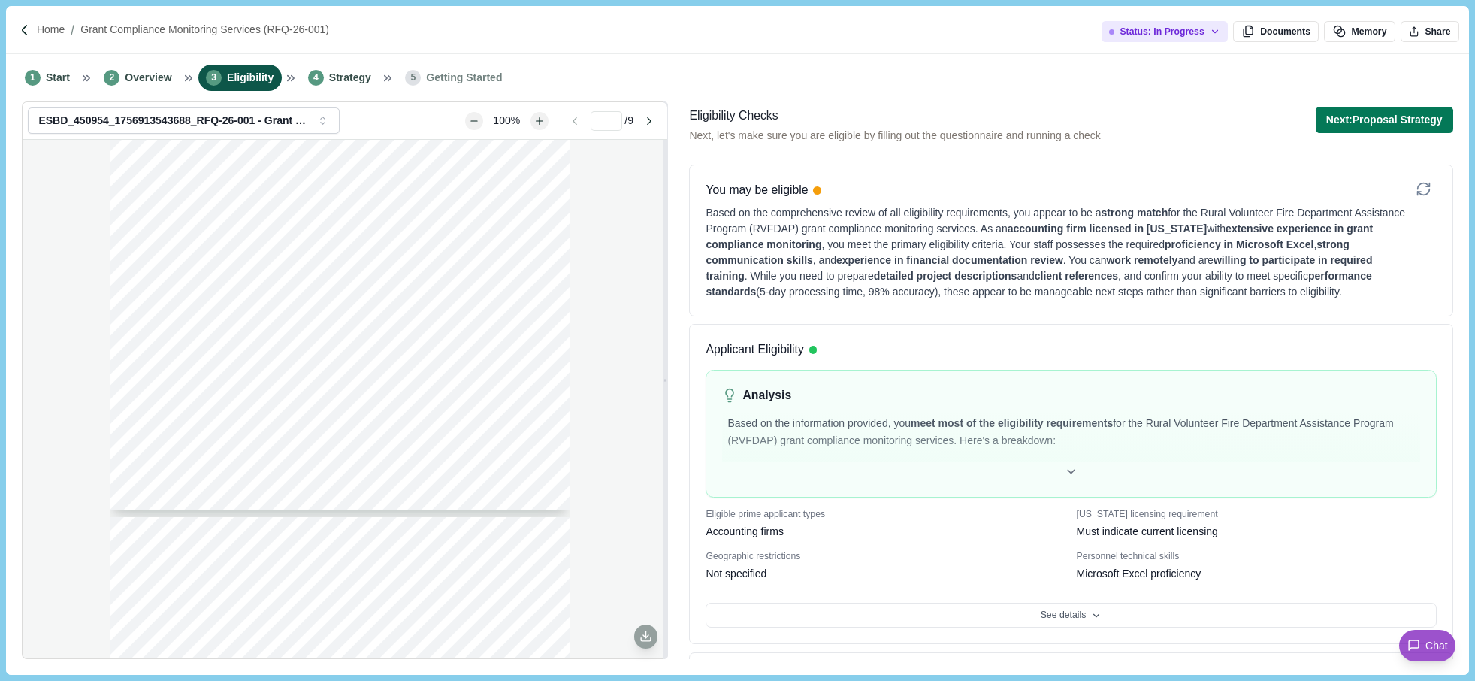
click at [1465, 633] on div "Status: In Progress Documents Memory Share ESBD_450954_1756913543688_RFQ-26-001…" at bounding box center [737, 387] width 1462 height 573
